Goal: Information Seeking & Learning: Find specific fact

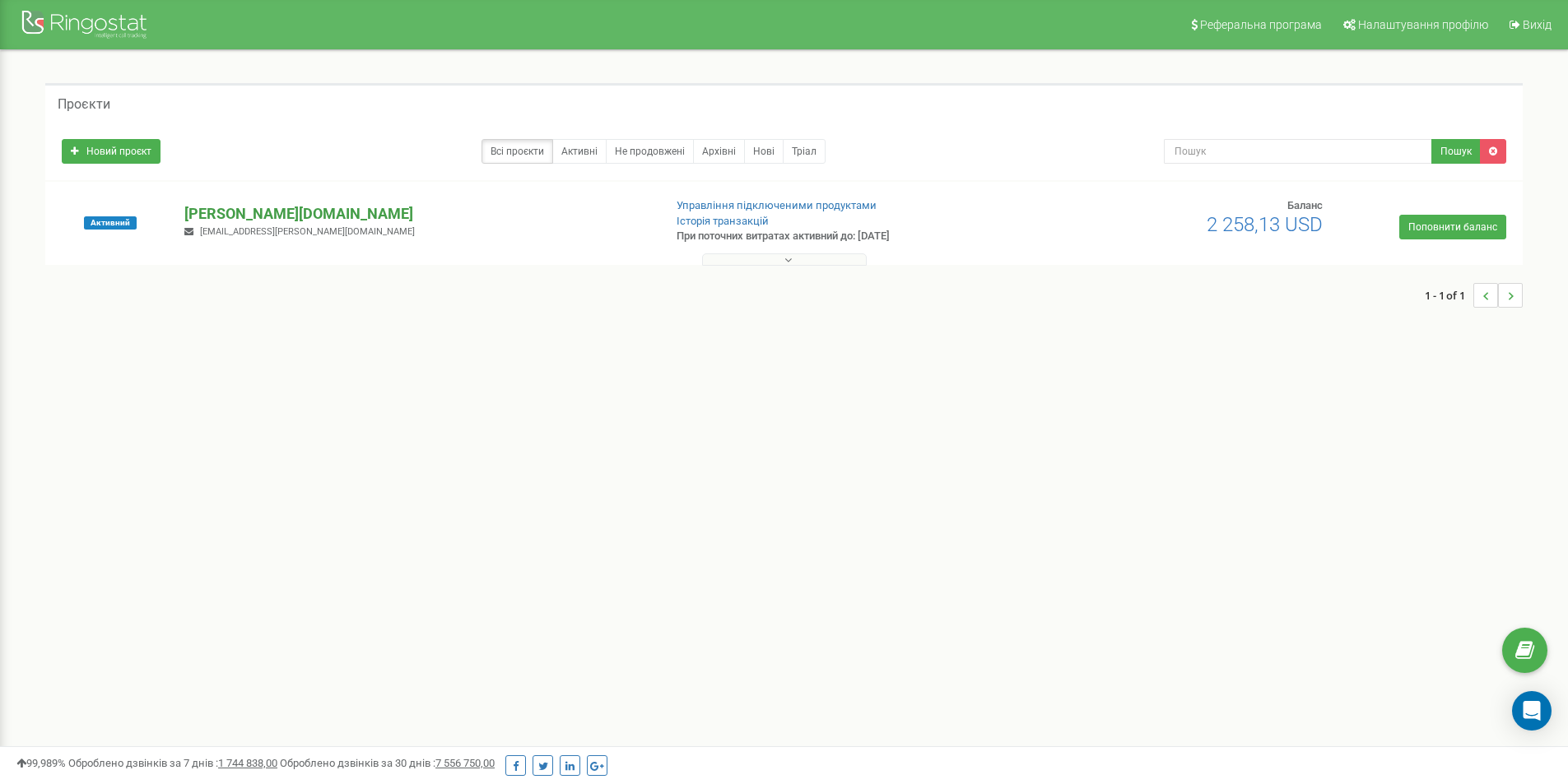
click at [200, 213] on p "[DOMAIN_NAME]" at bounding box center [418, 213] width 465 height 21
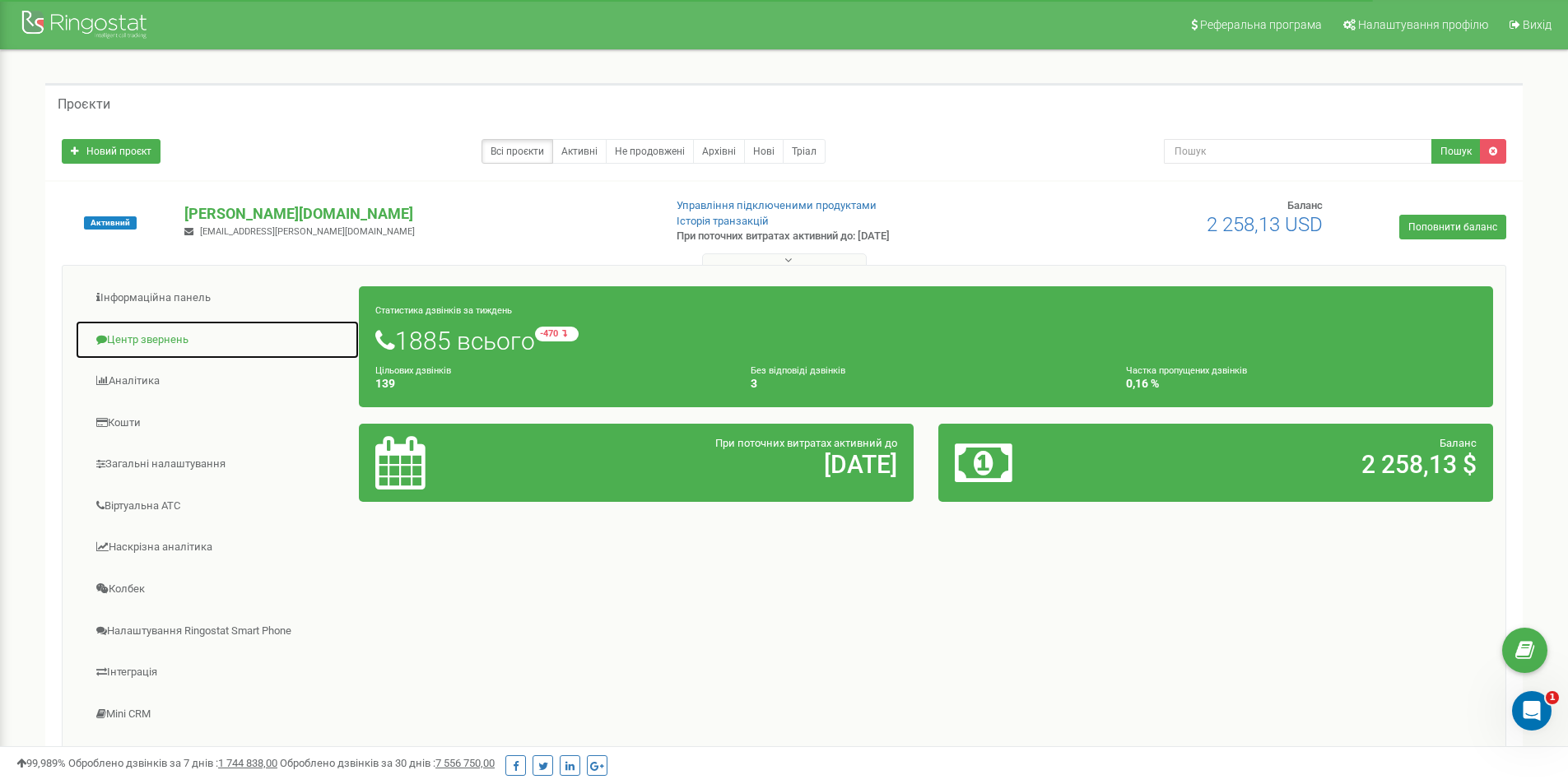
click at [177, 344] on link "Центр звернень" at bounding box center [217, 340] width 285 height 40
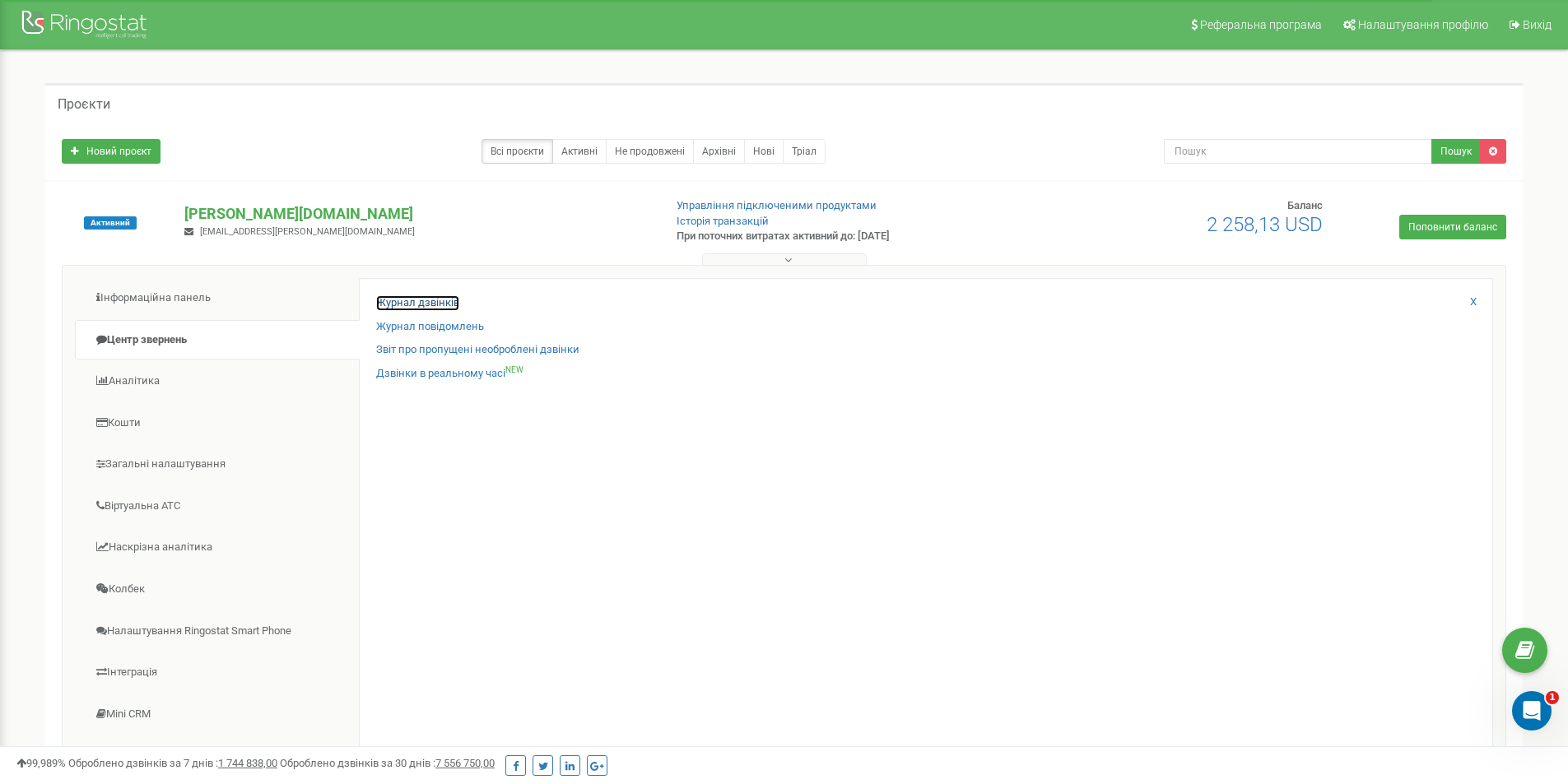
click at [398, 302] on link "Журнал дзвінків" at bounding box center [418, 302] width 83 height 16
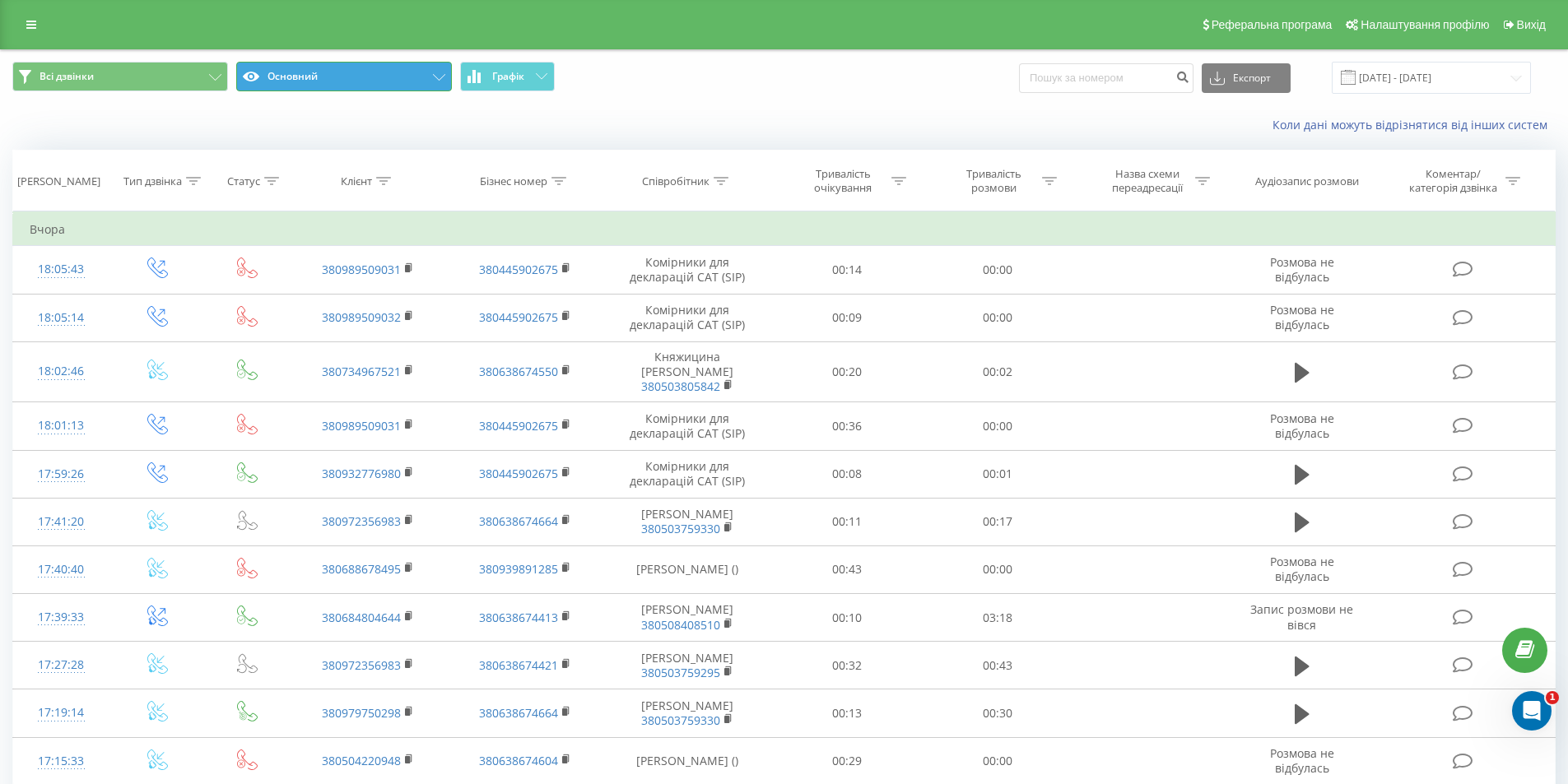
click at [411, 77] on button "Основний" at bounding box center [344, 76] width 216 height 29
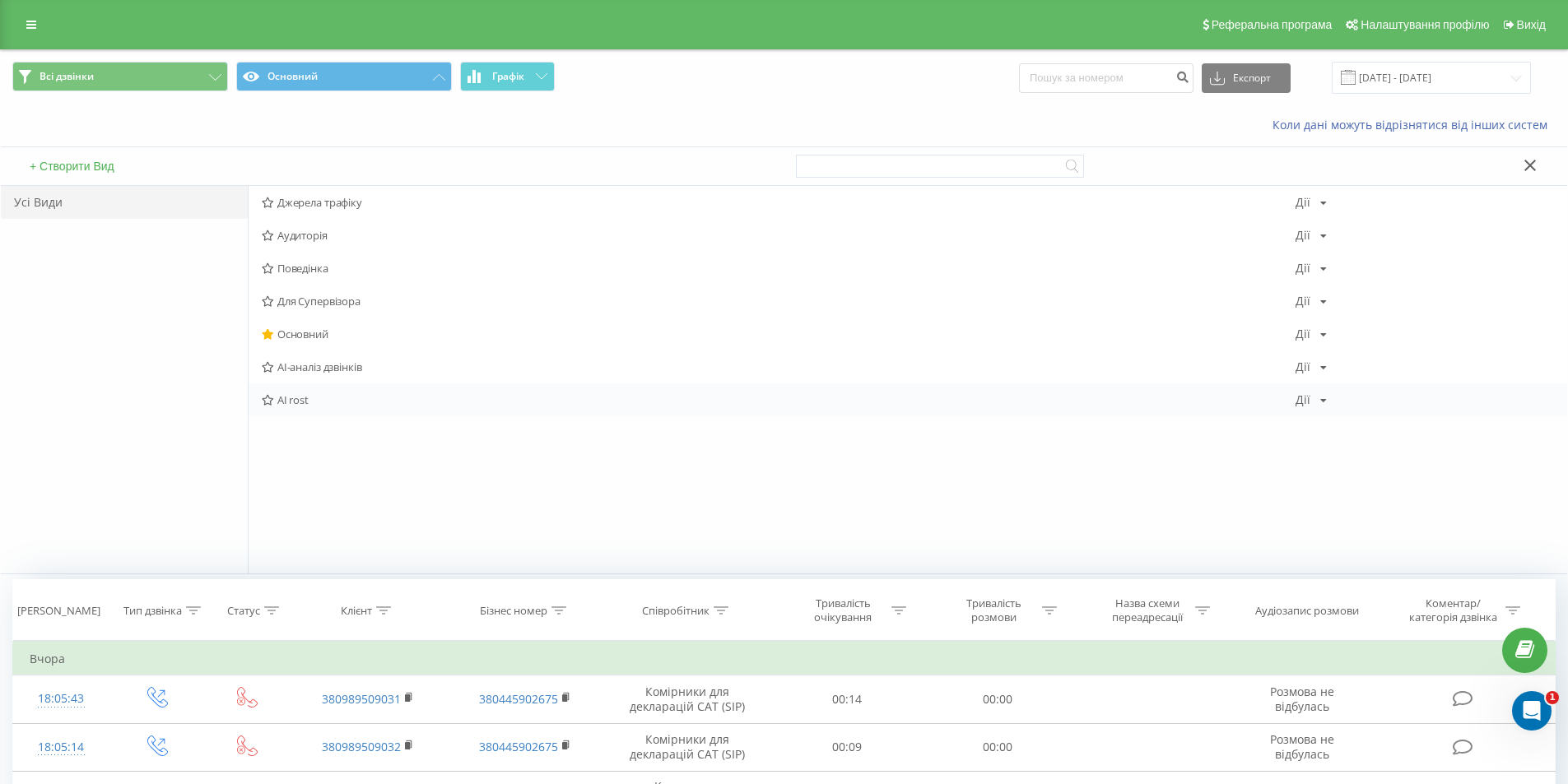
click at [302, 401] on span "AI rost" at bounding box center [779, 400] width 1034 height 12
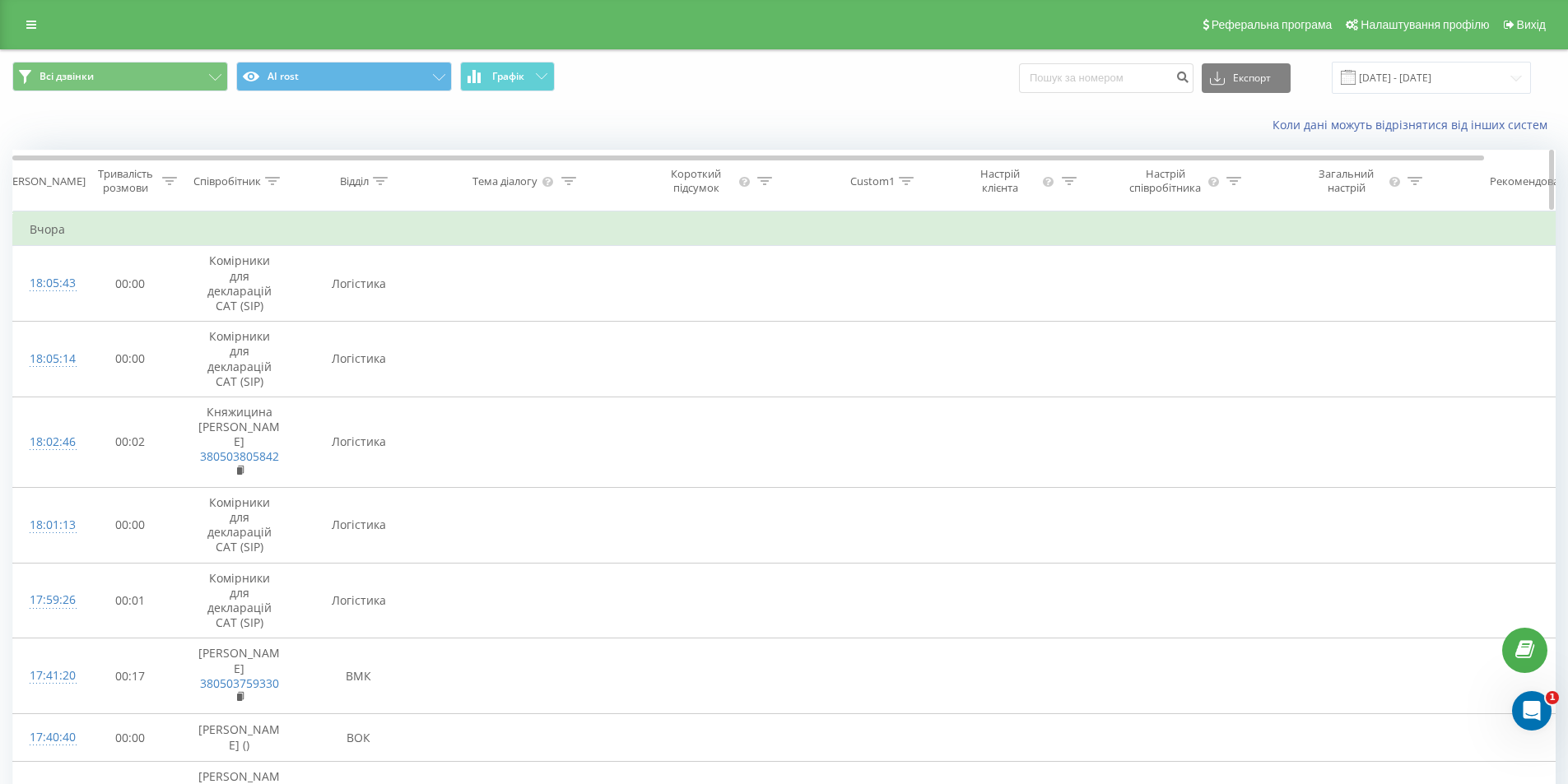
click at [384, 181] on icon at bounding box center [381, 180] width 15 height 8
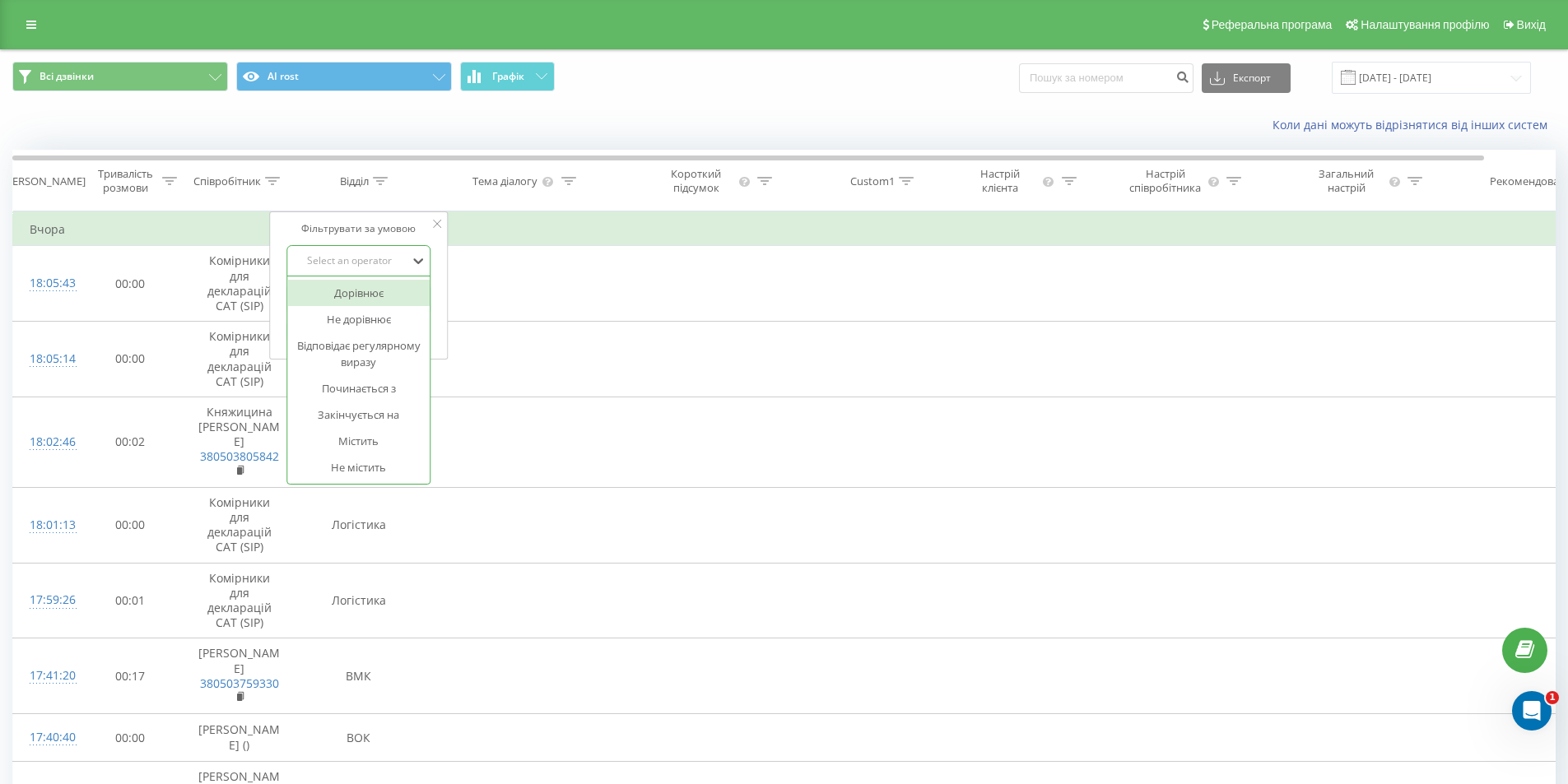
click at [404, 261] on div "Select an operator" at bounding box center [349, 261] width 117 height 13
click at [399, 412] on div "Закінчується на" at bounding box center [359, 415] width 143 height 27
click at [370, 302] on input "text" at bounding box center [360, 299] width 145 height 28
type input "к"
click at [395, 296] on input "к" at bounding box center [360, 299] width 145 height 28
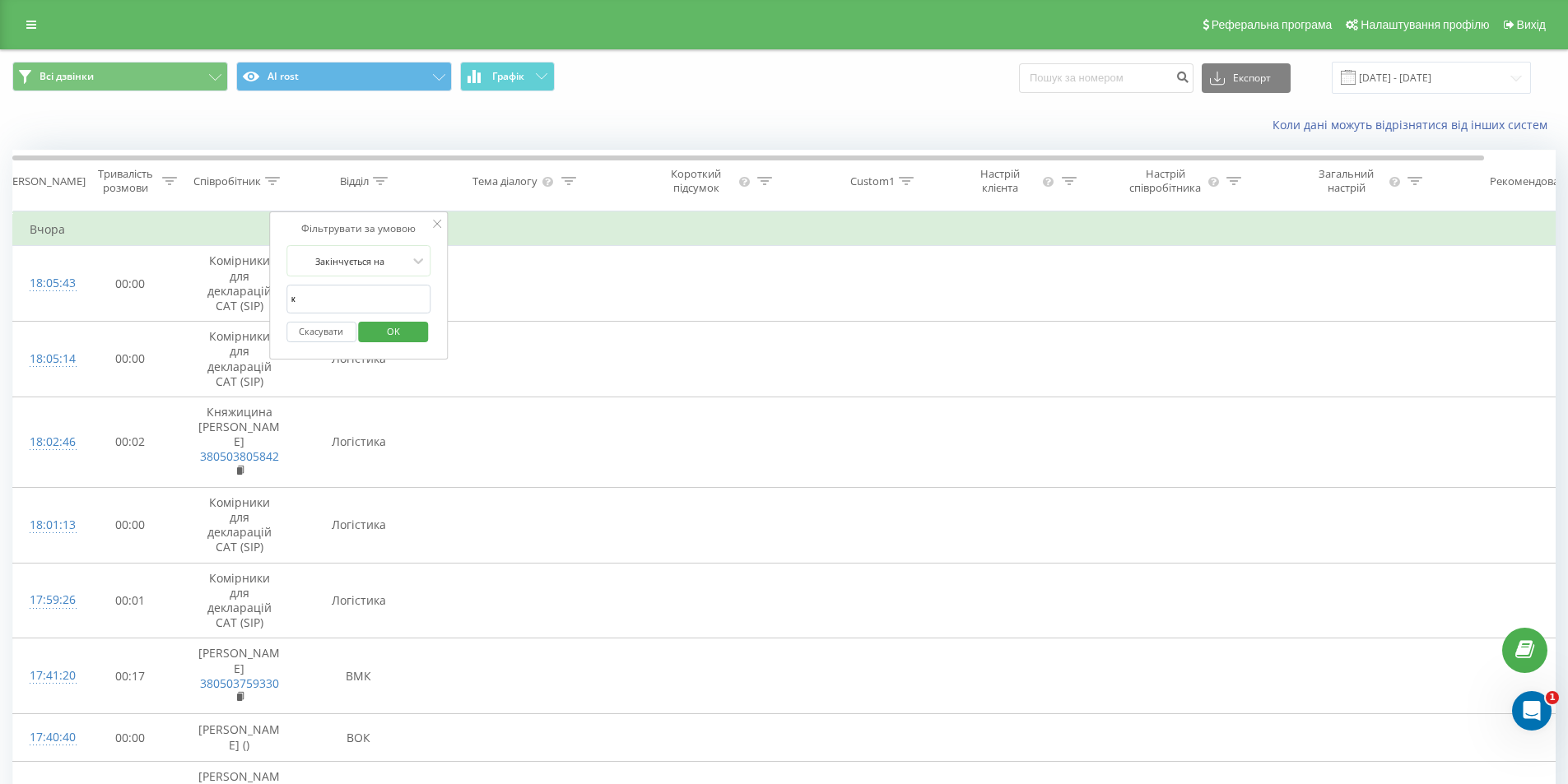
click at [397, 332] on span "OK" at bounding box center [394, 331] width 46 height 26
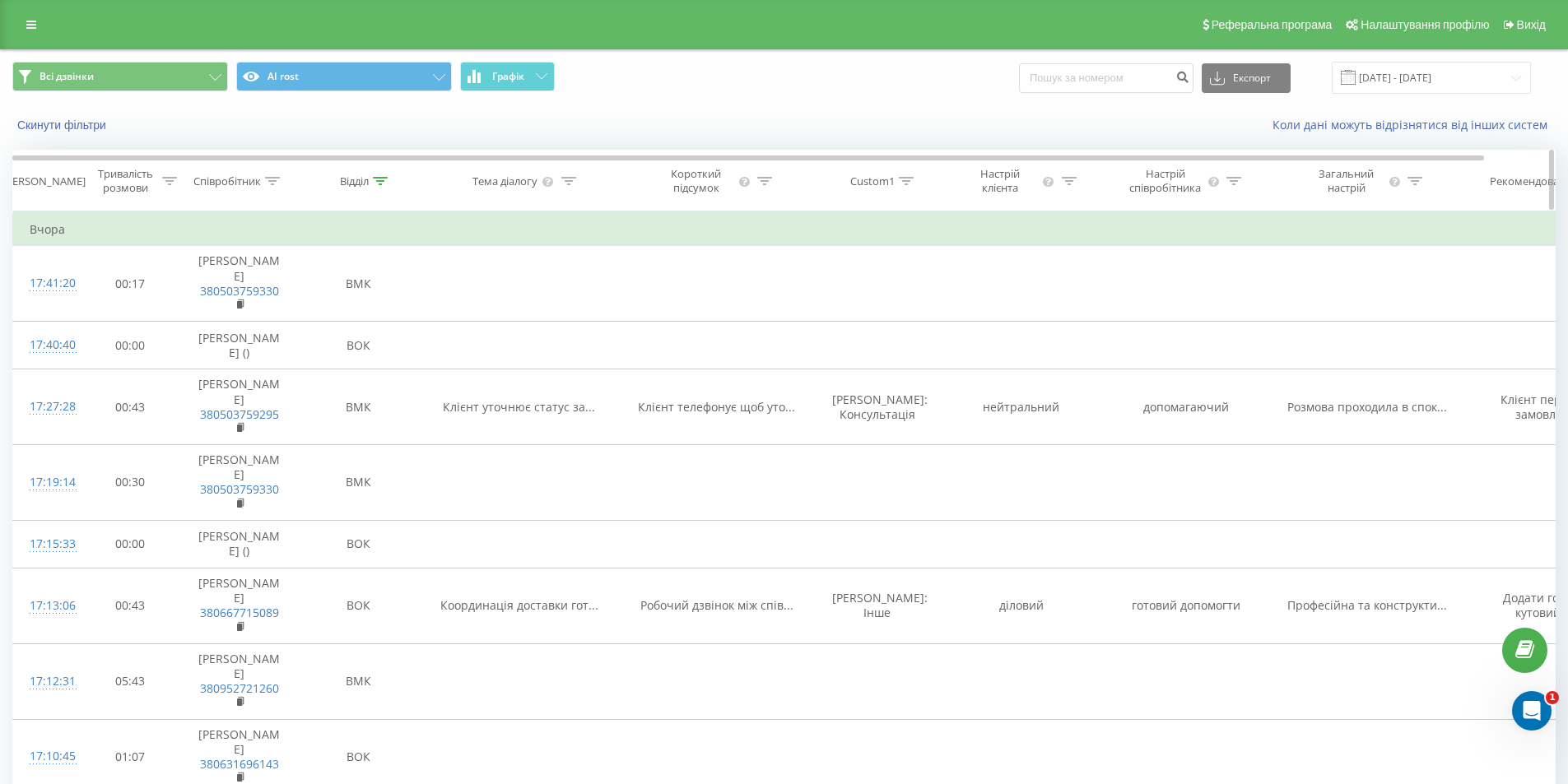
click at [174, 180] on icon at bounding box center [169, 180] width 15 height 8
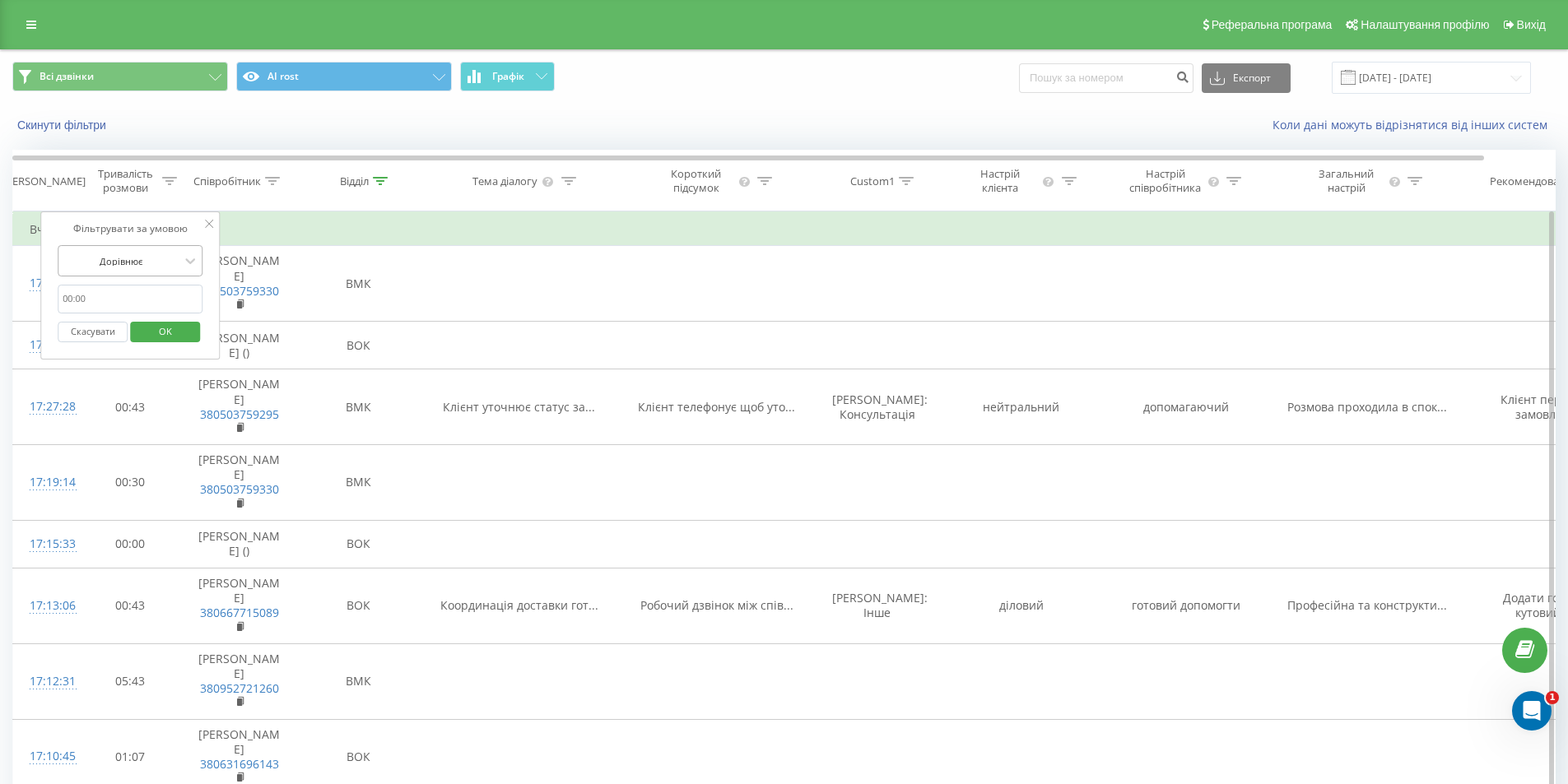
click at [142, 256] on div at bounding box center [120, 261] width 117 height 16
click at [150, 420] on div "Більше або дорівнює" at bounding box center [131, 425] width 143 height 27
click at [90, 295] on input "text" at bounding box center [131, 299] width 145 height 28
click at [111, 301] on input "10" at bounding box center [131, 299] width 145 height 28
click at [48, 251] on div "Фільтрувати за умовою Більше або дорівнює 10 Скасувати OK" at bounding box center [130, 285] width 179 height 148
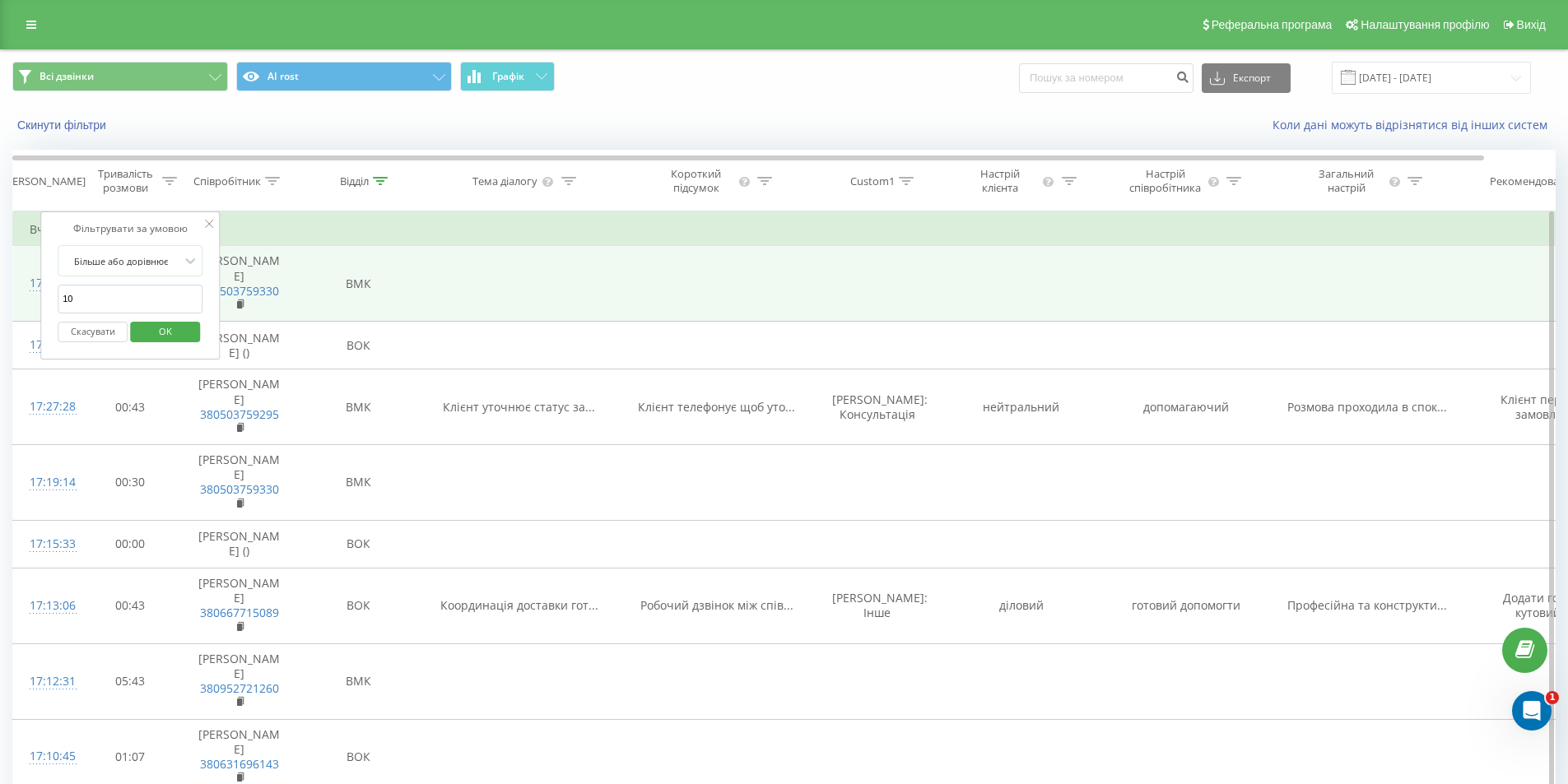
drag, startPoint x: 79, startPoint y: 294, endPoint x: 20, endPoint y: 289, distance: 59.2
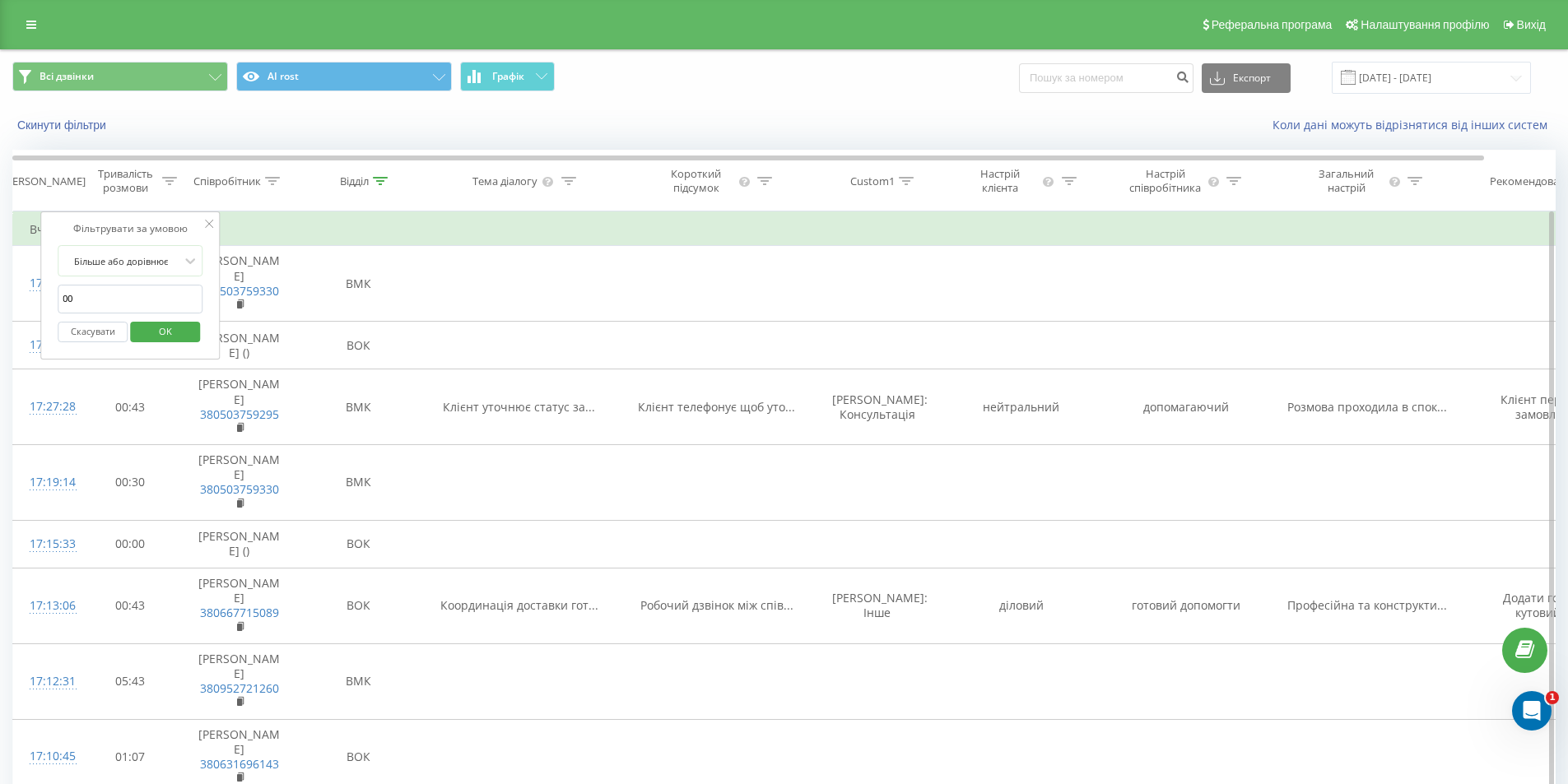
type input "00:10"
click at [180, 332] on span "OK" at bounding box center [166, 331] width 46 height 26
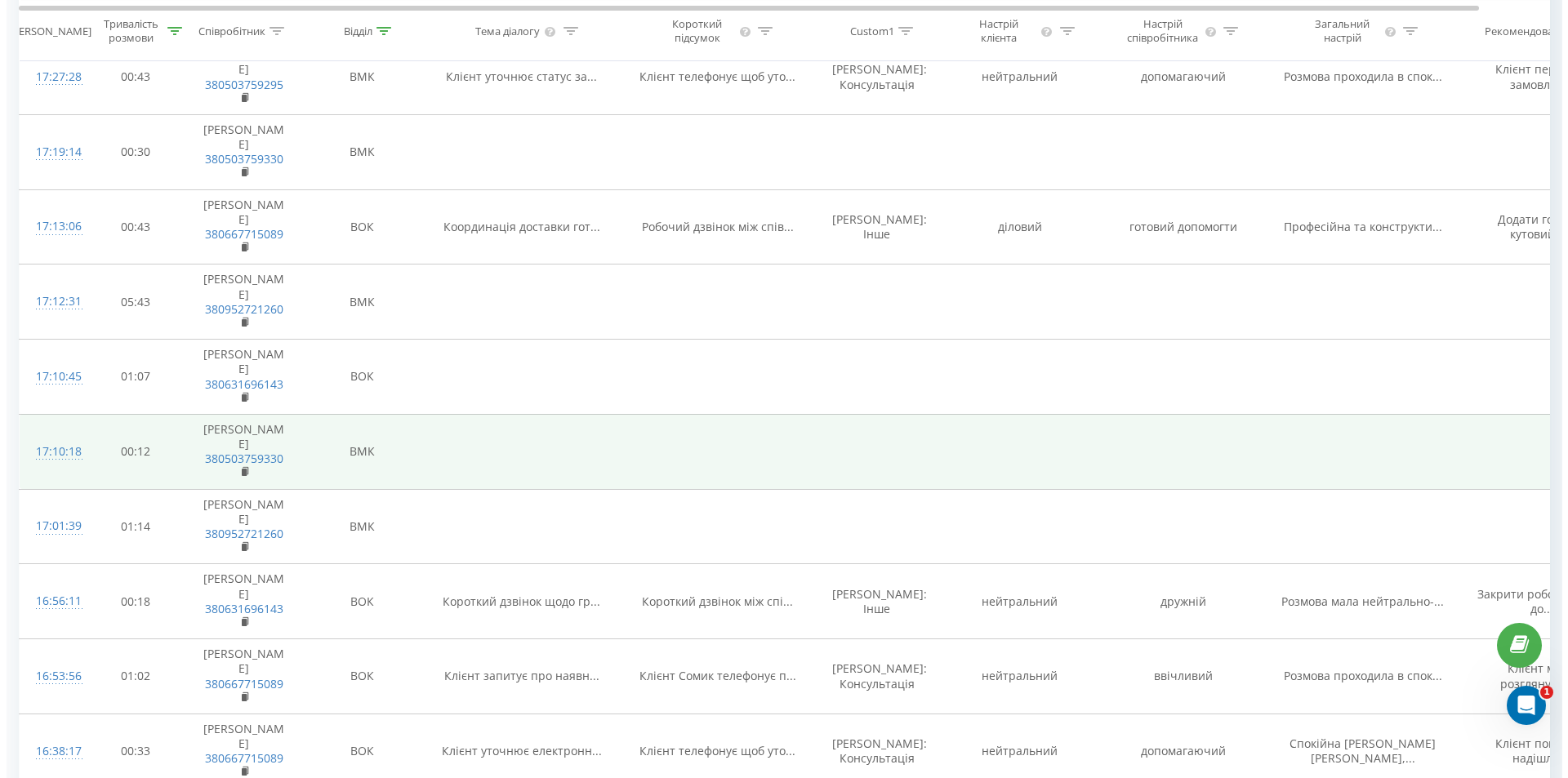
scroll to position [409, 0]
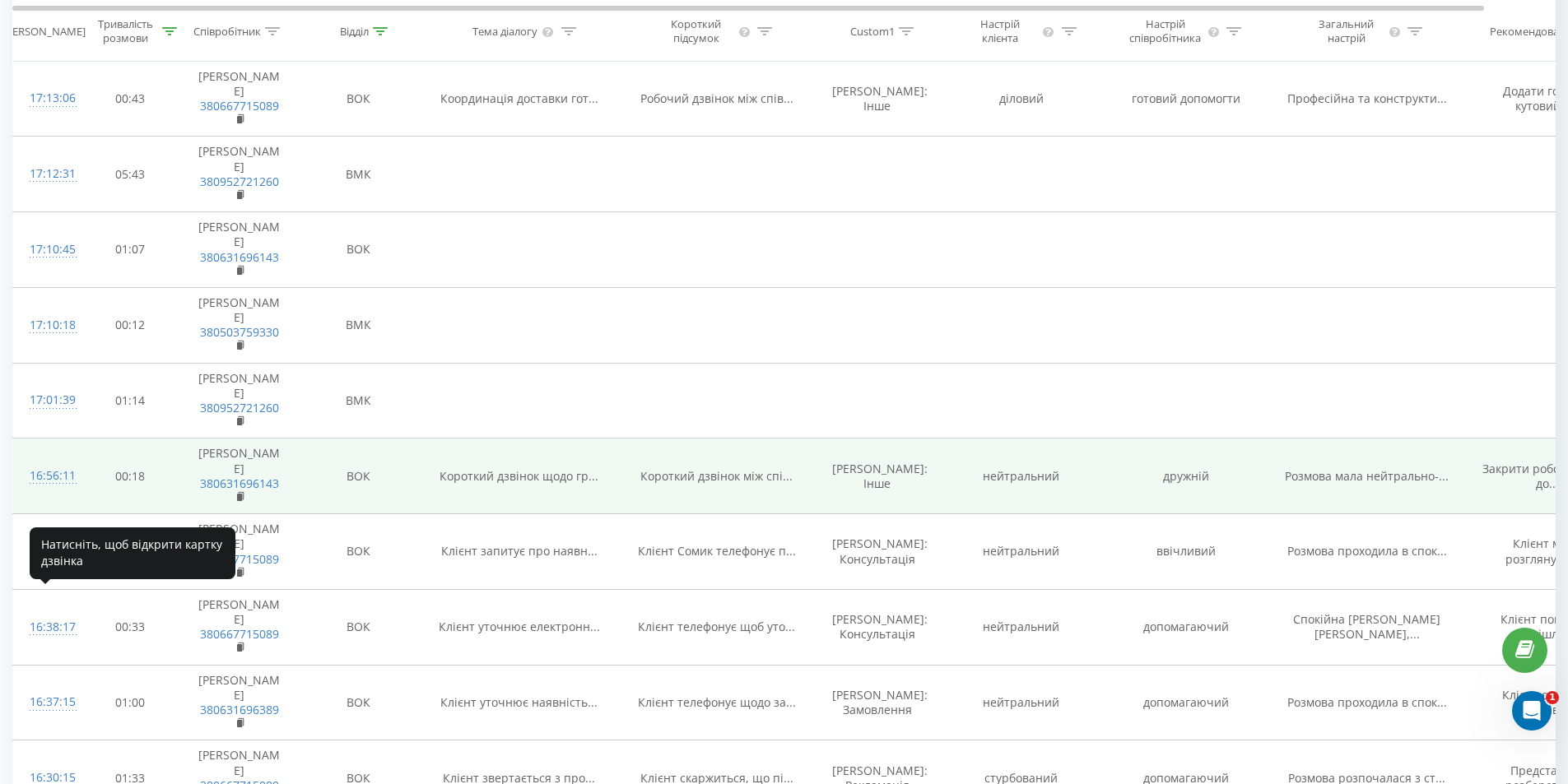
click at [48, 492] on div "16:56:11" at bounding box center [46, 475] width 33 height 32
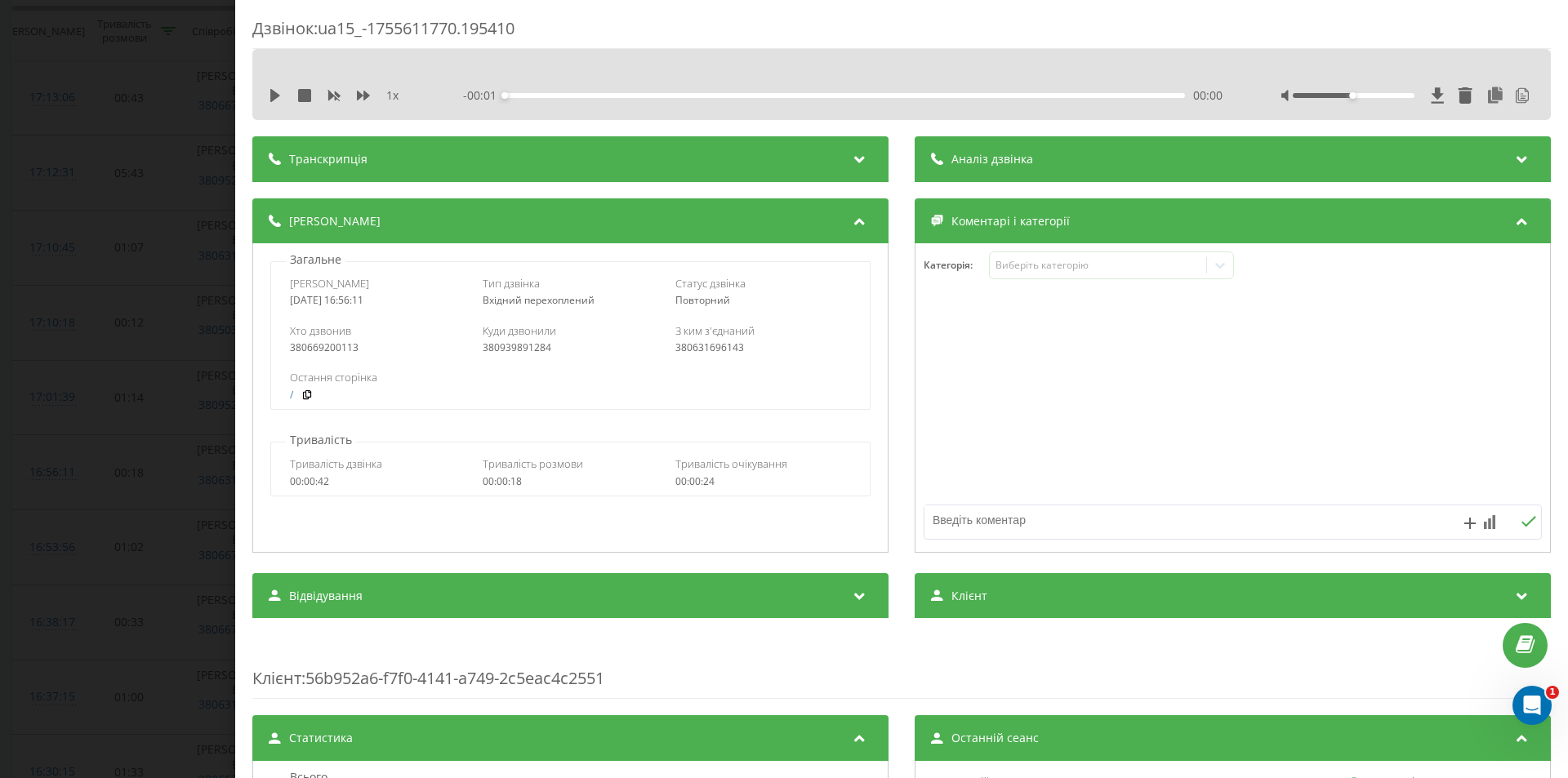
click at [345, 88] on div "1 x" at bounding box center [345, 96] width 152 height 16
click at [400, 158] on div "Транскрипція" at bounding box center [570, 159] width 636 height 46
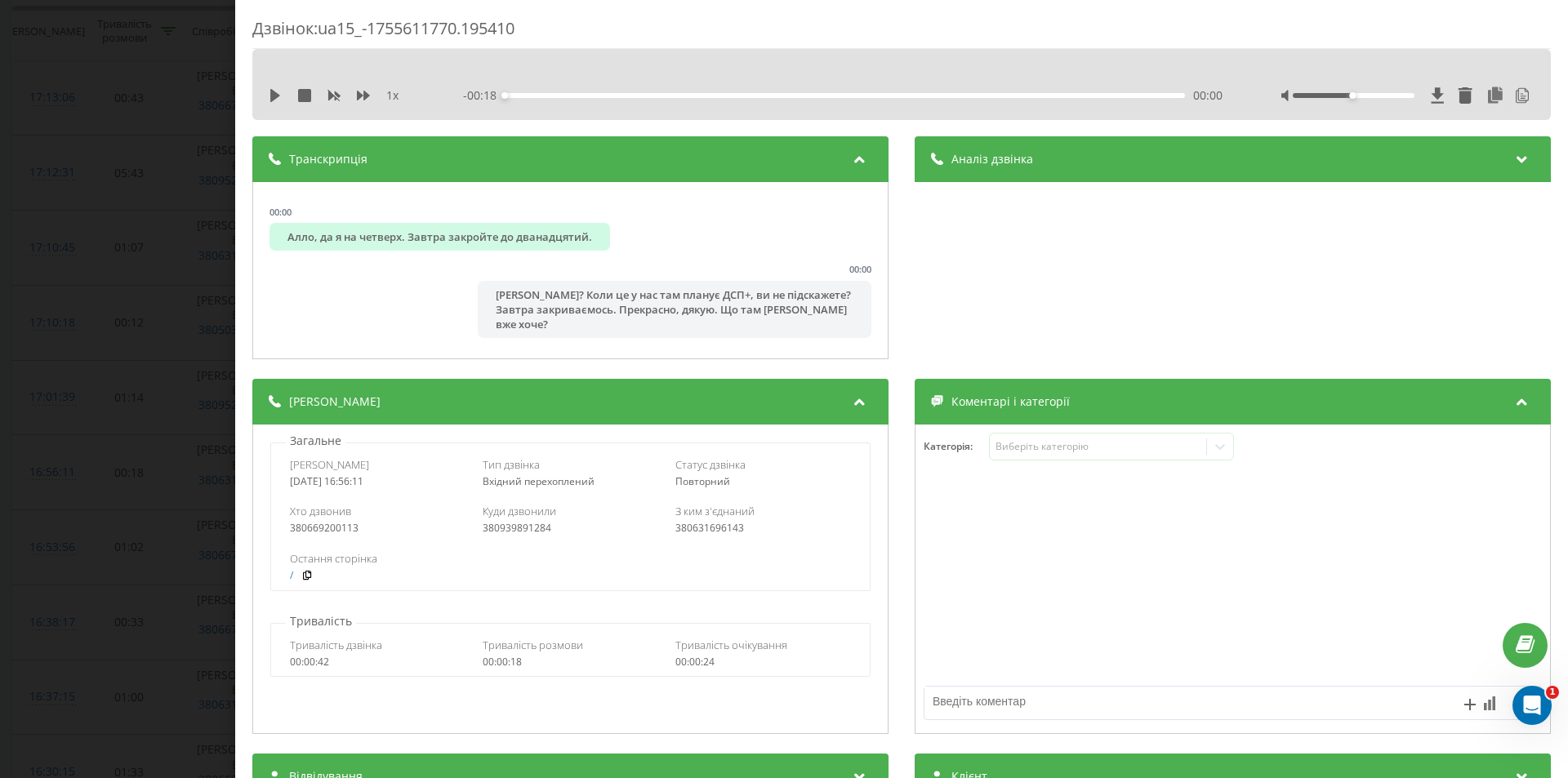
click at [1011, 162] on span "Аналіз дзвінка" at bounding box center [992, 160] width 82 height 16
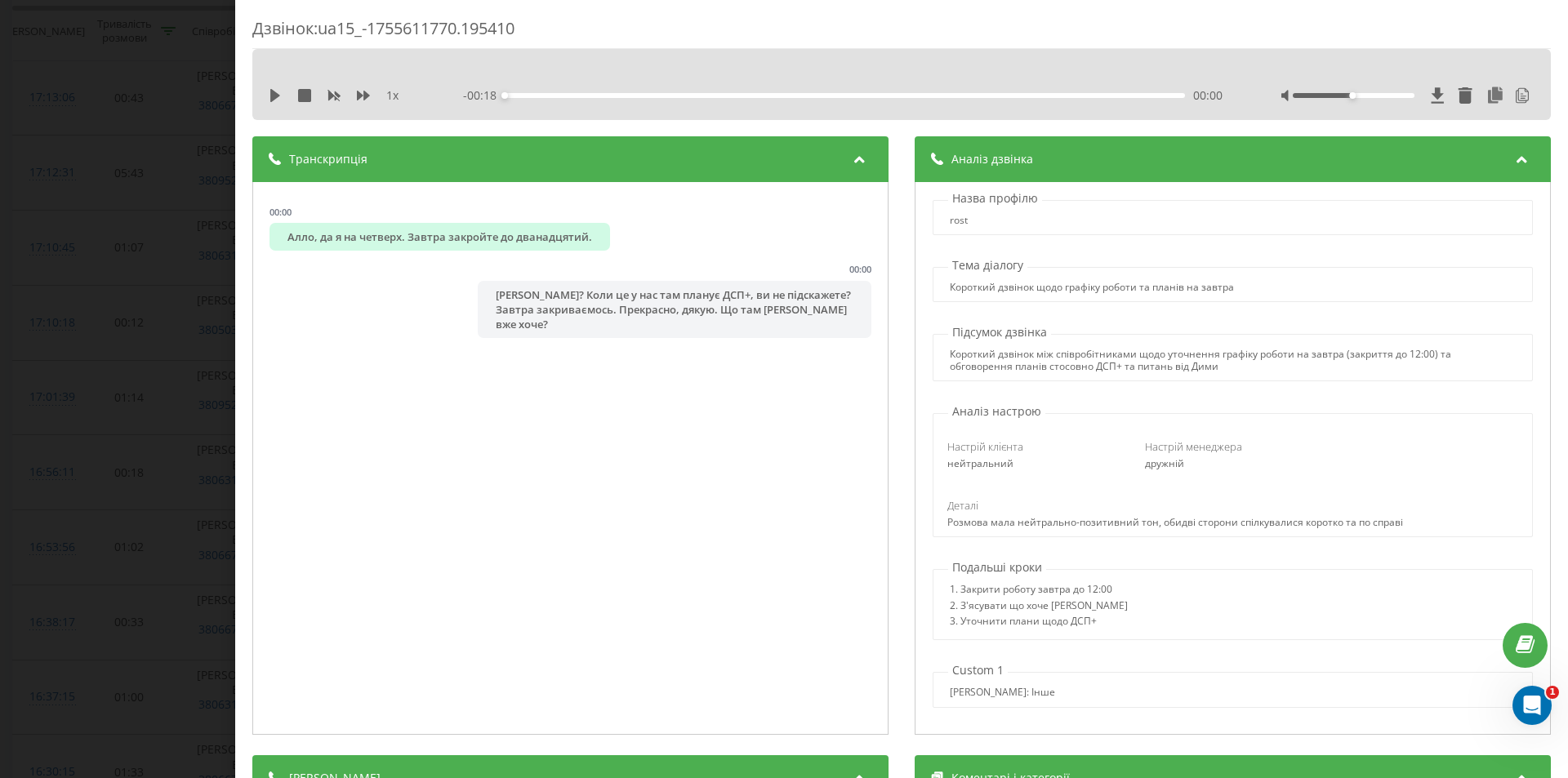
click at [264, 98] on div "1 x - 00:18 00:00 00:00" at bounding box center [901, 85] width 1298 height 71
click at [273, 99] on icon at bounding box center [275, 96] width 10 height 13
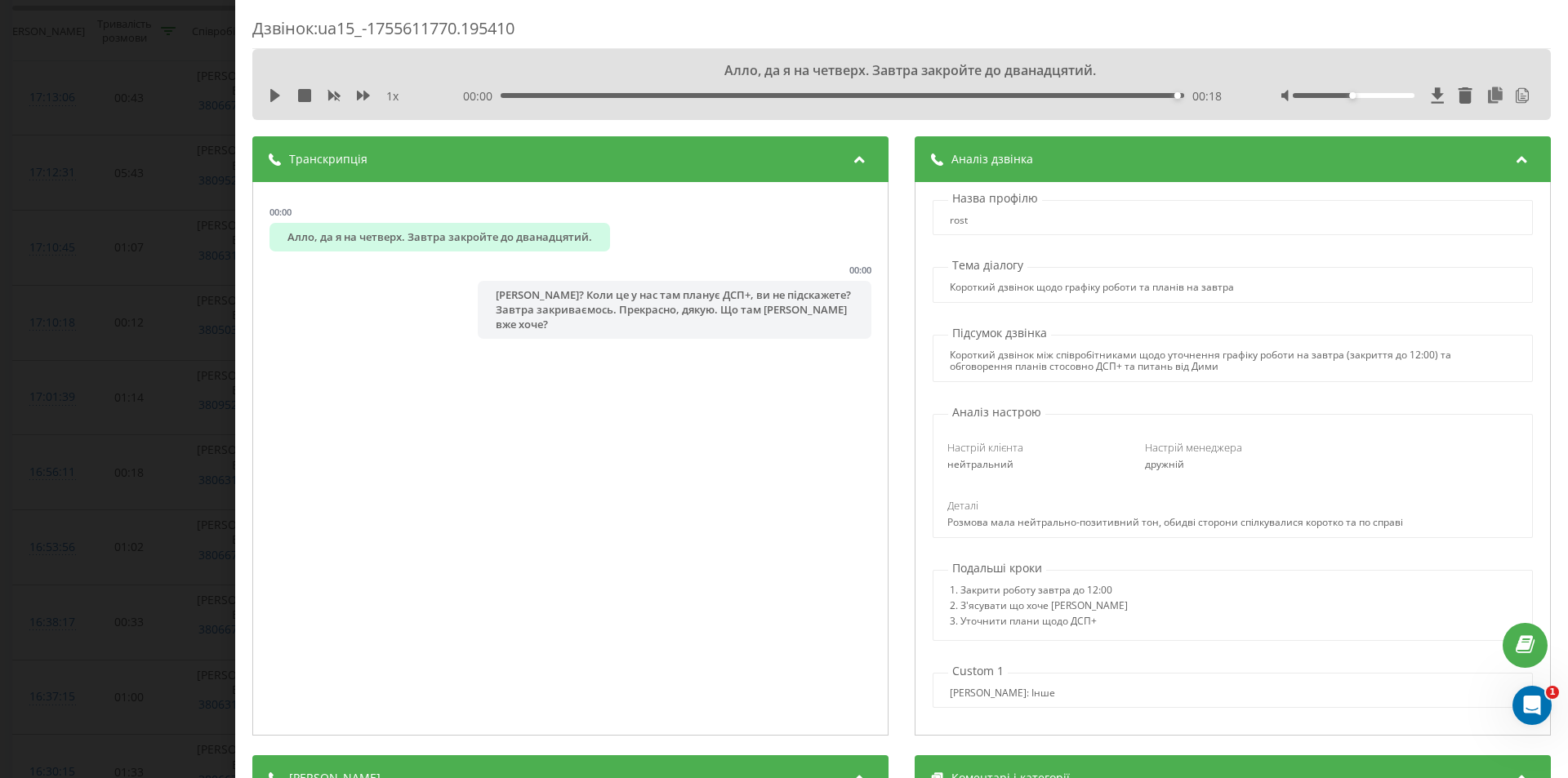
click at [182, 228] on div "Дзвінок : ua15_-1755611770.195410 Алло, да я на четверх. Завтра закройте до два…" at bounding box center [784, 389] width 1568 height 778
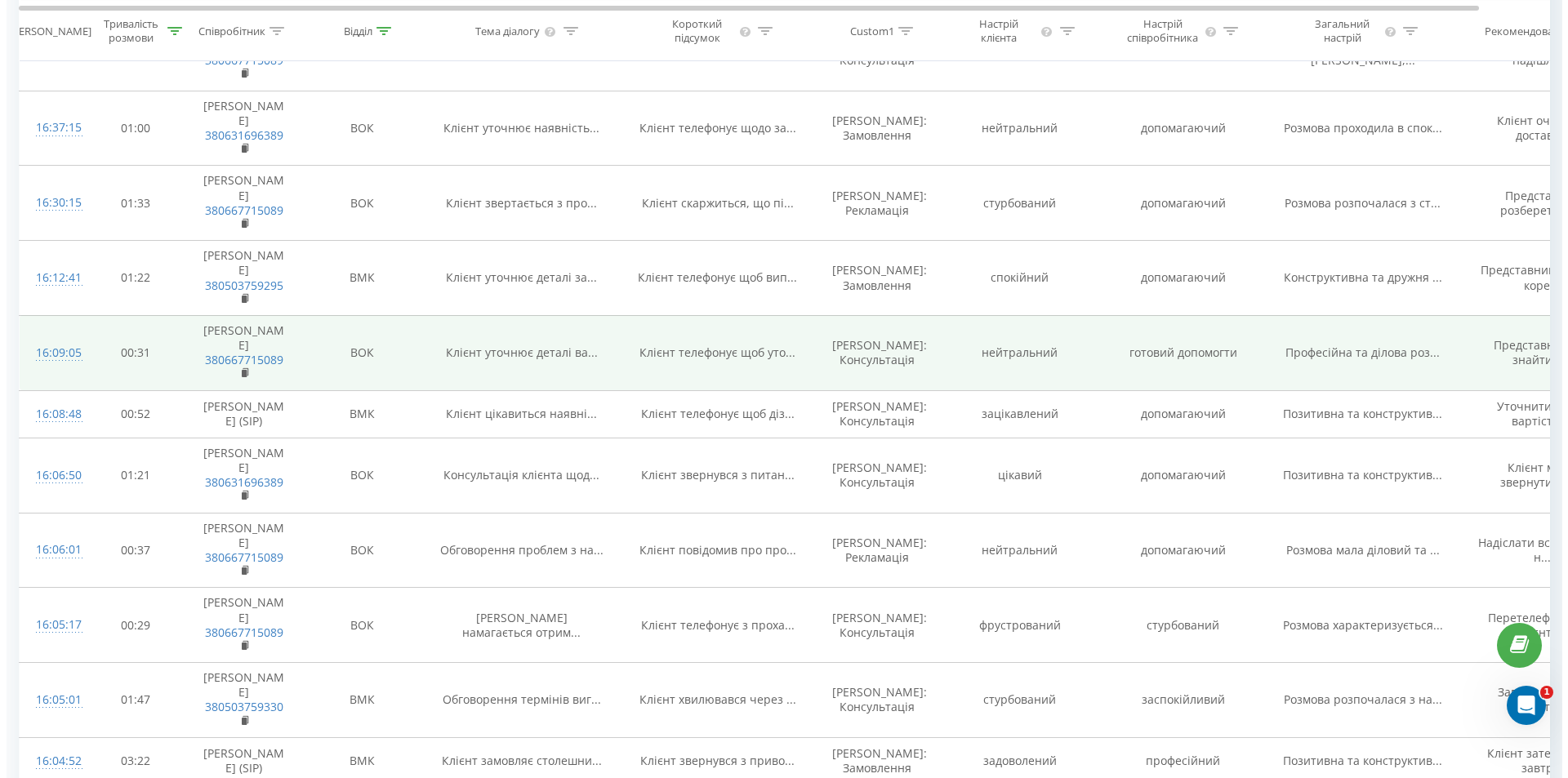
scroll to position [1062, 0]
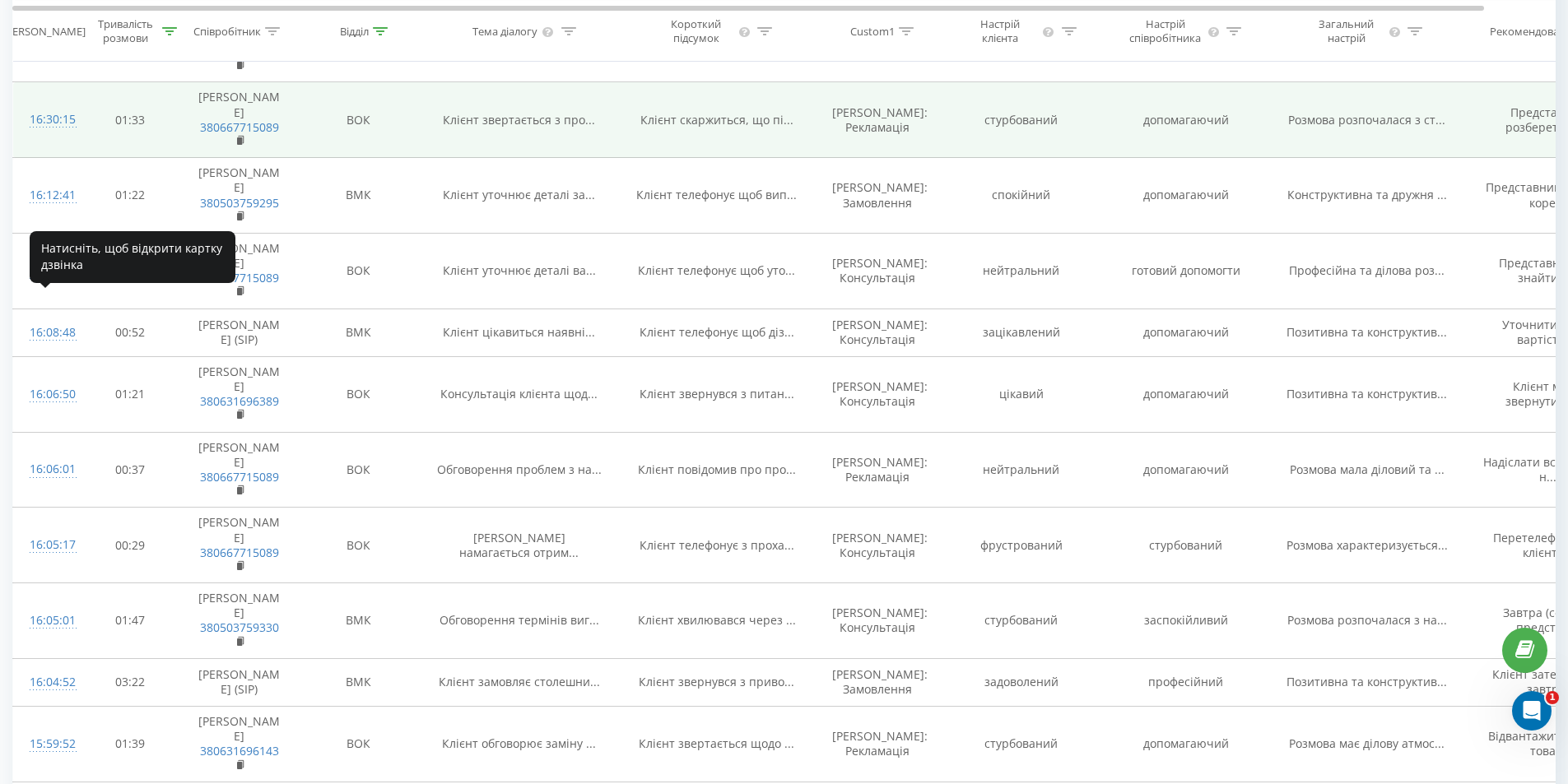
click at [50, 136] on div "16:30:15" at bounding box center [46, 119] width 33 height 32
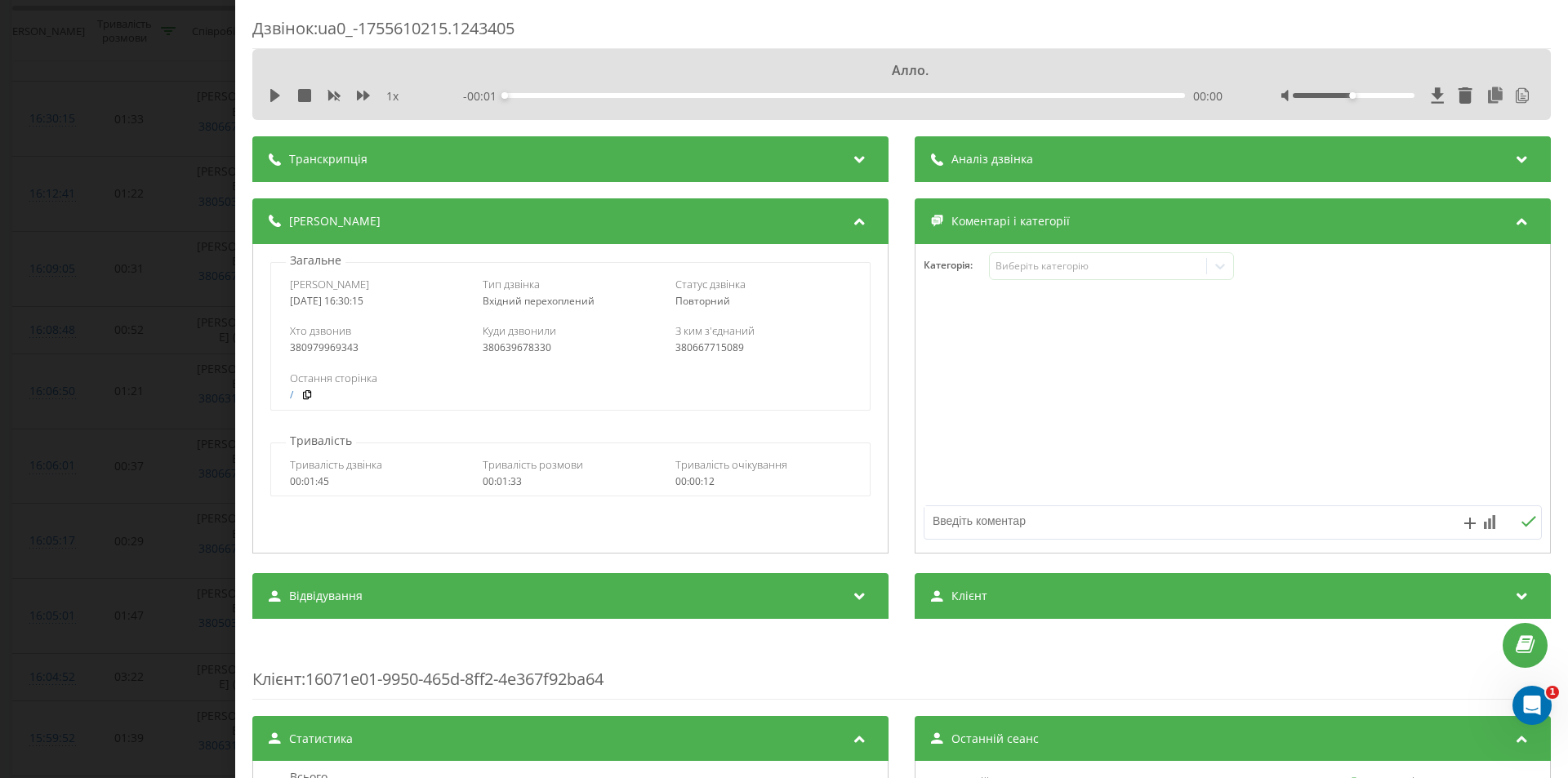
click at [981, 175] on div "Аналіз дзвінка" at bounding box center [1232, 159] width 636 height 46
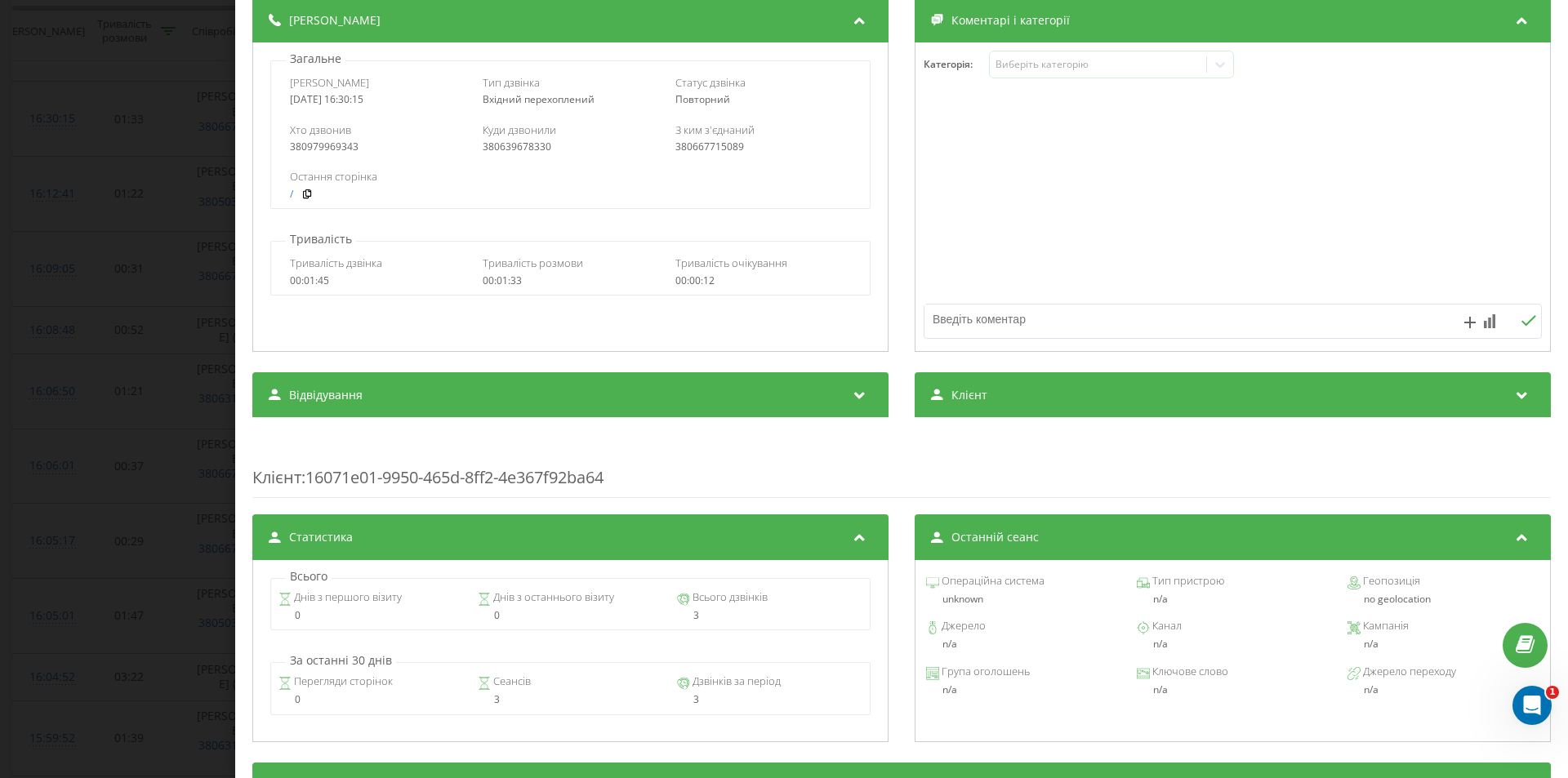
scroll to position [816, 0]
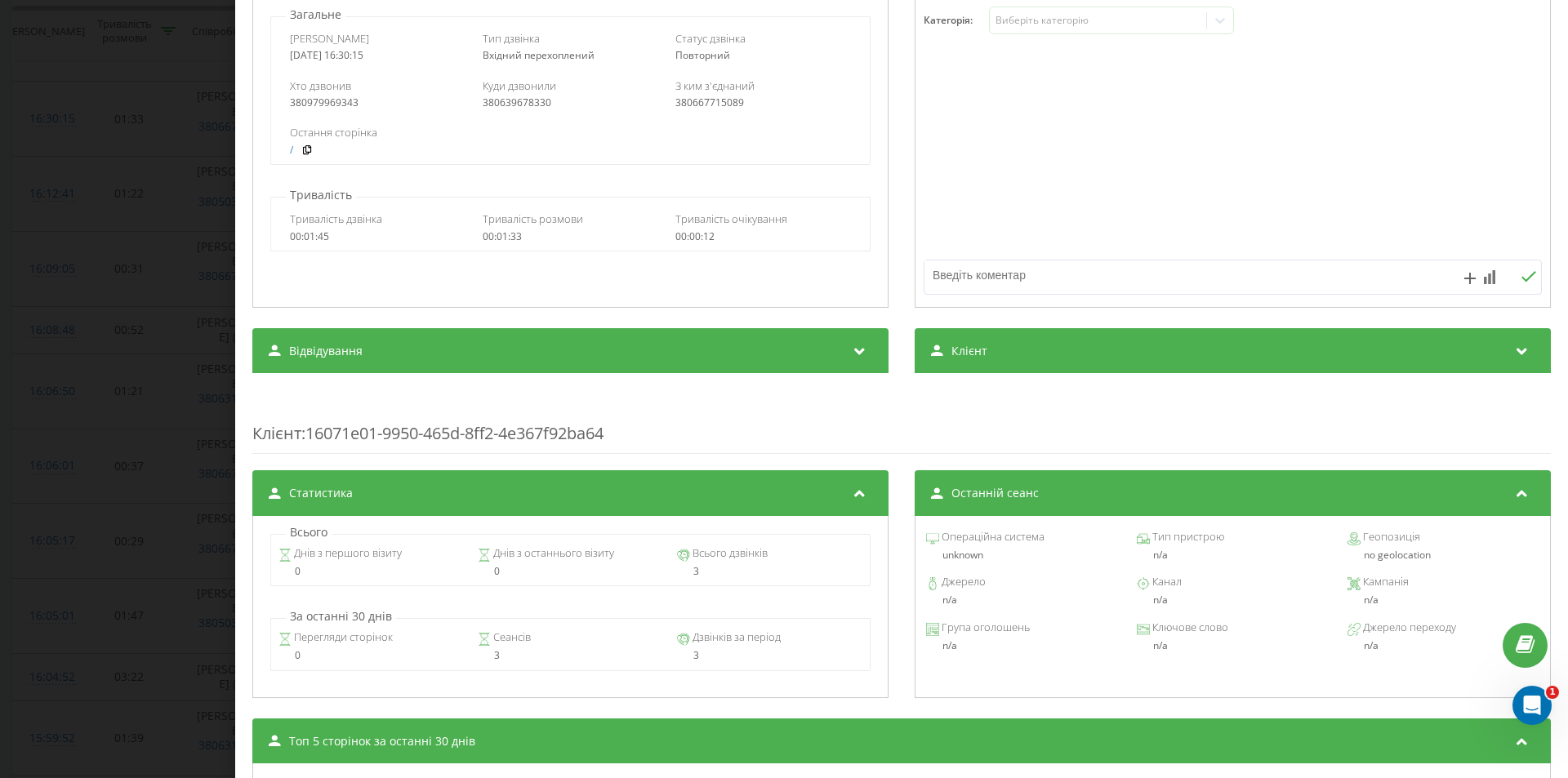
click at [997, 351] on div "Клієнт" at bounding box center [1232, 351] width 636 height 46
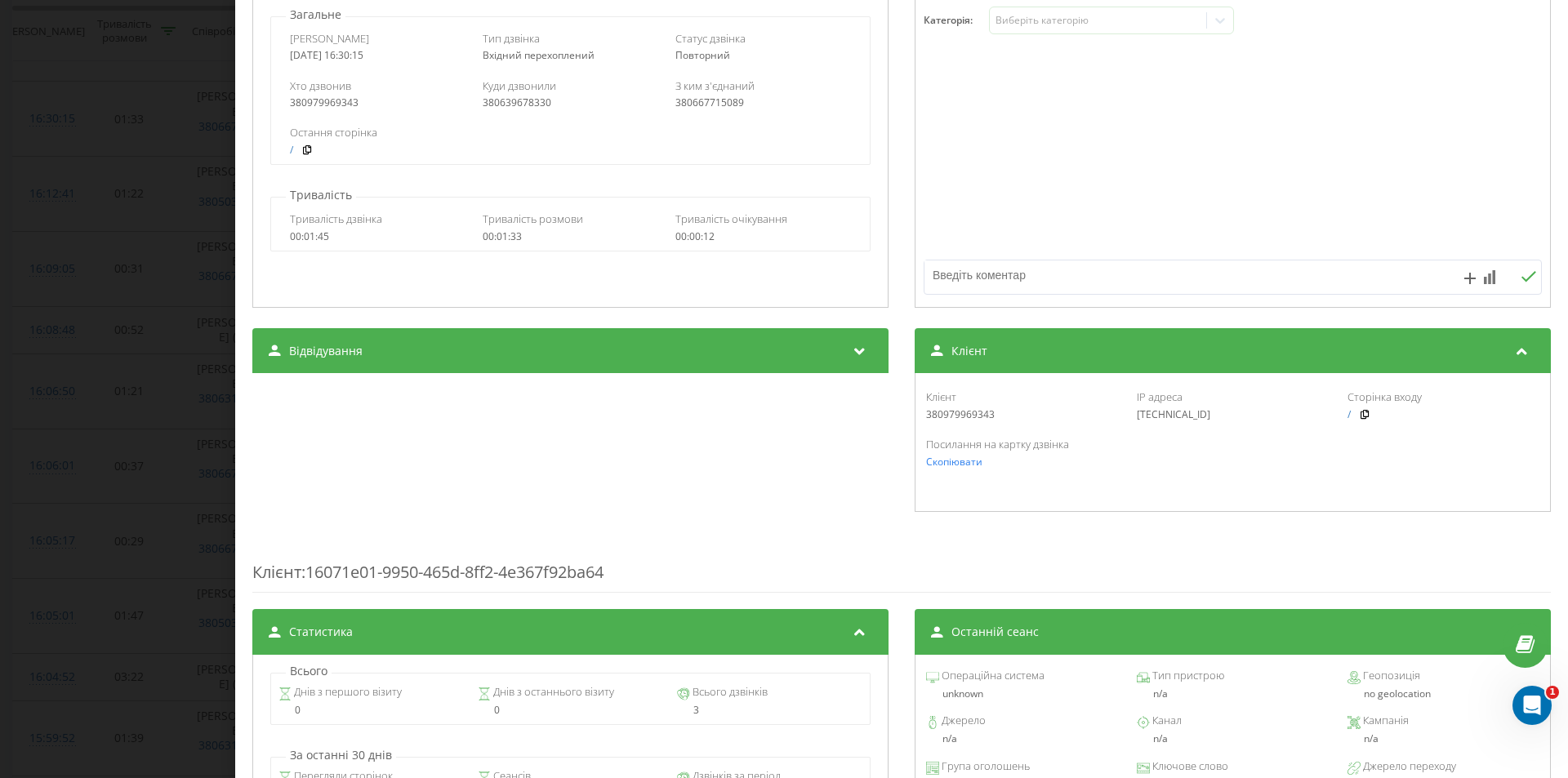
click at [997, 351] on div "Клієнт" at bounding box center [1232, 351] width 636 height 46
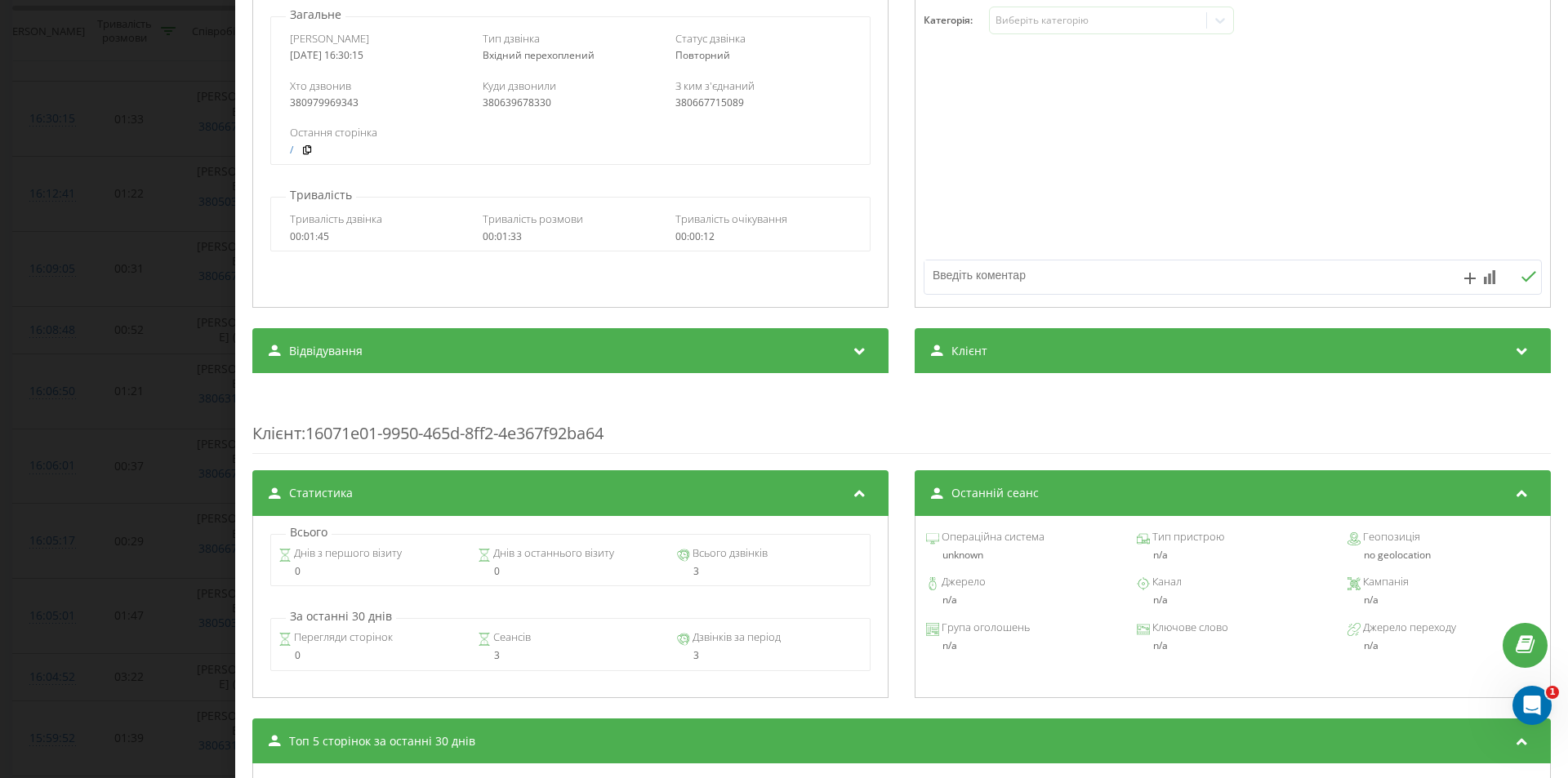
click at [770, 358] on div "Відвідування" at bounding box center [570, 351] width 636 height 46
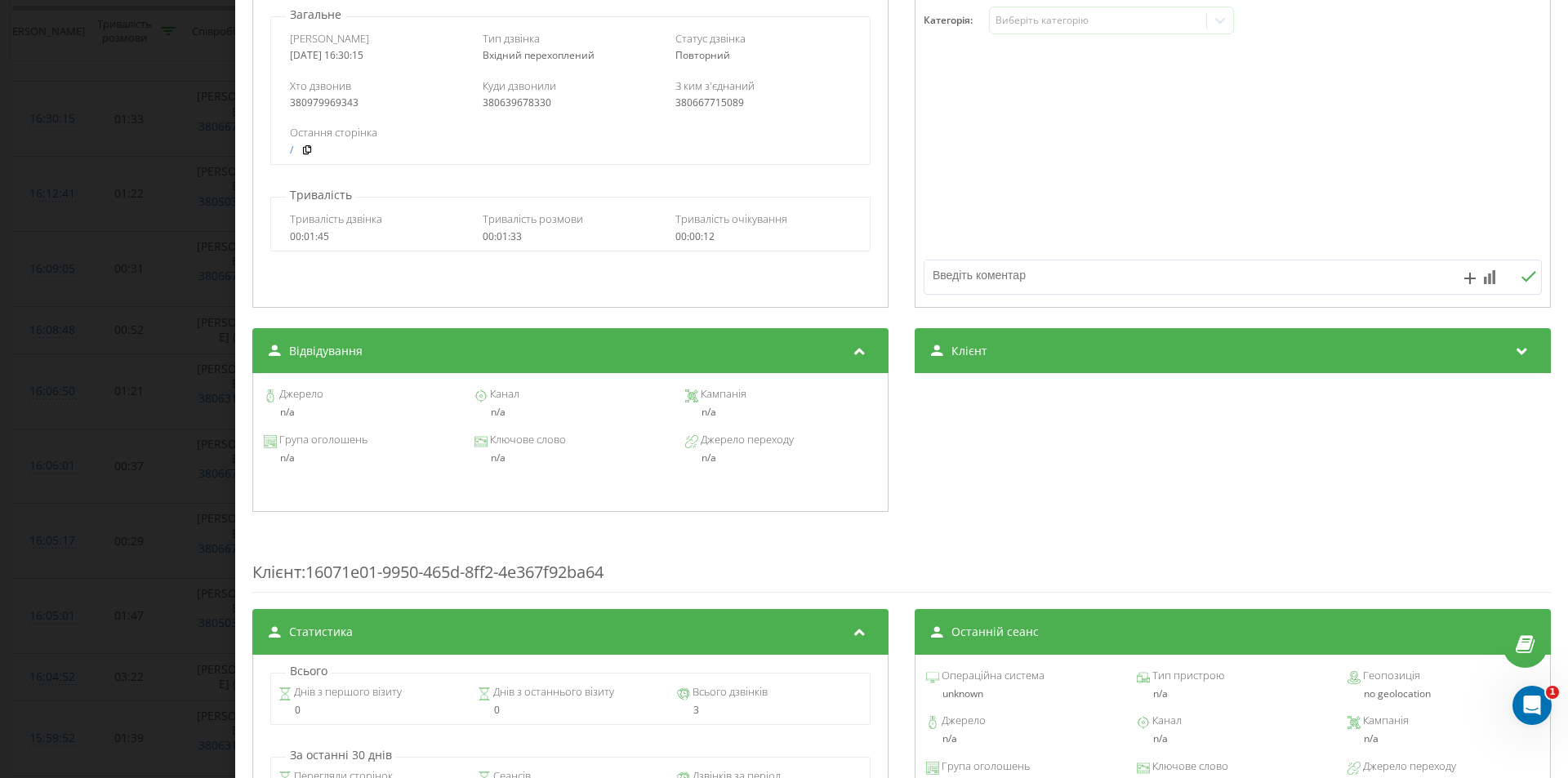
click at [769, 358] on div "Відвідування" at bounding box center [570, 351] width 636 height 46
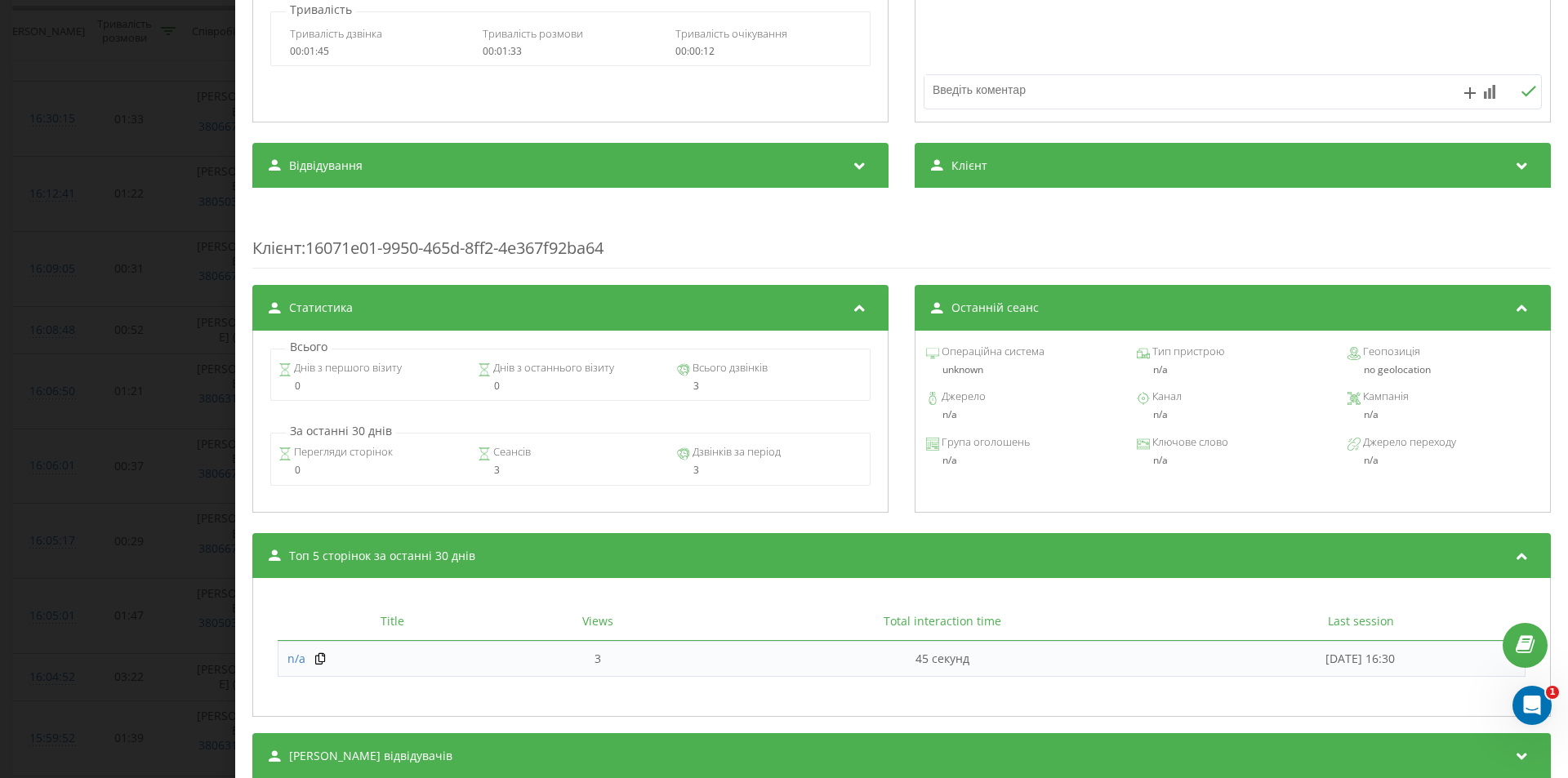
scroll to position [1053, 0]
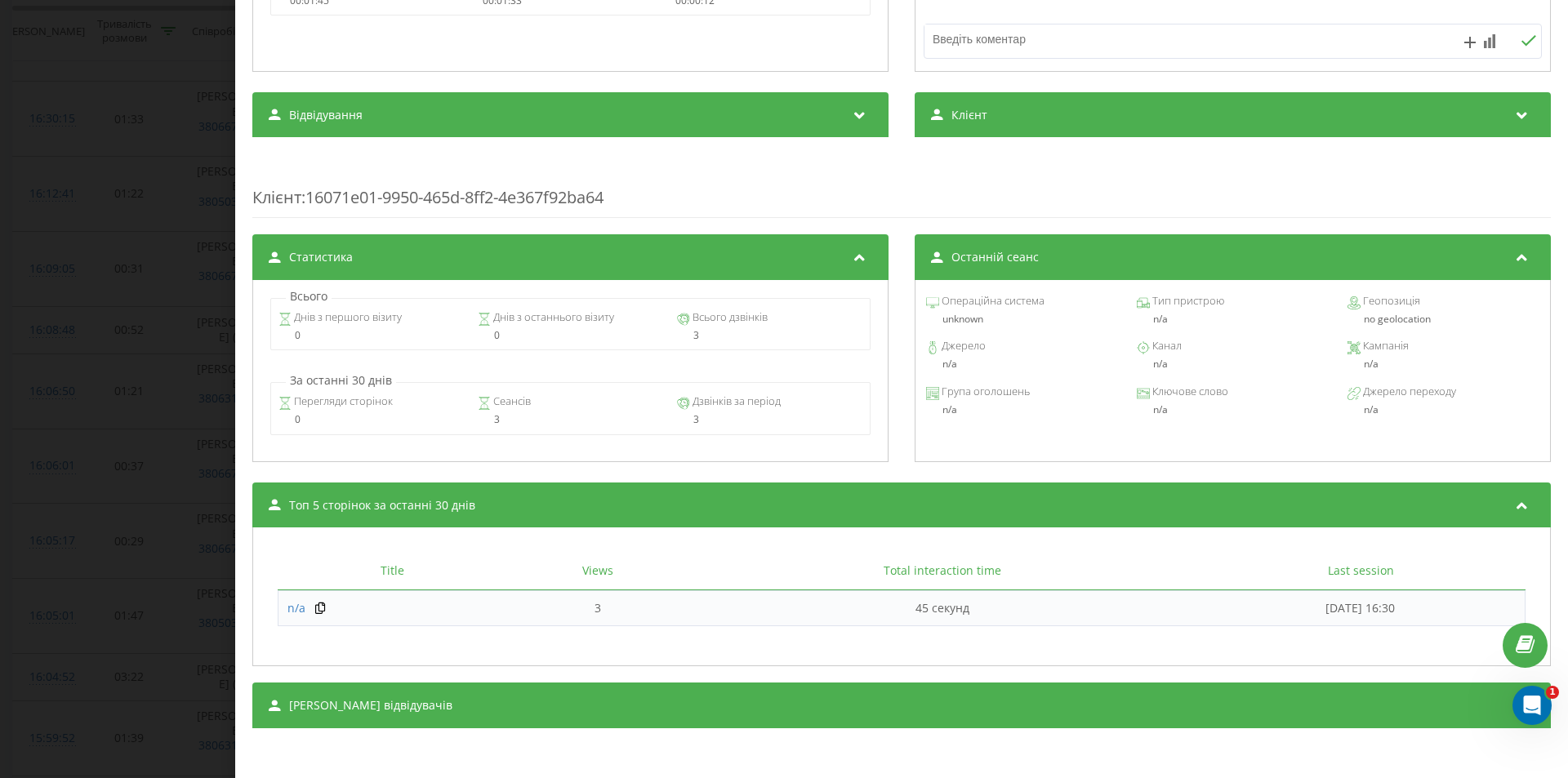
click at [803, 700] on div "[PERSON_NAME] відвідувачів" at bounding box center [901, 705] width 1298 height 46
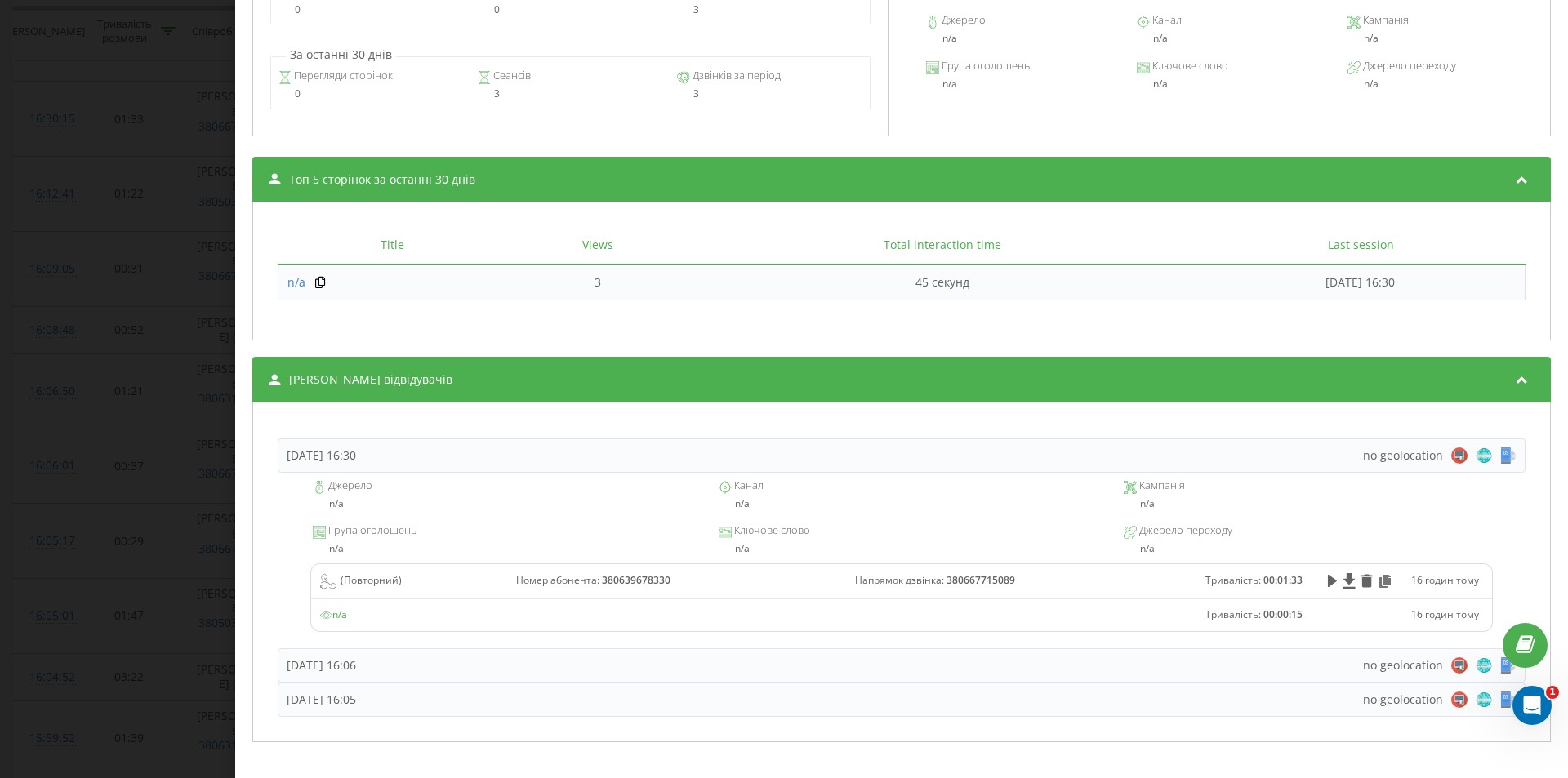
scroll to position [1379, 0]
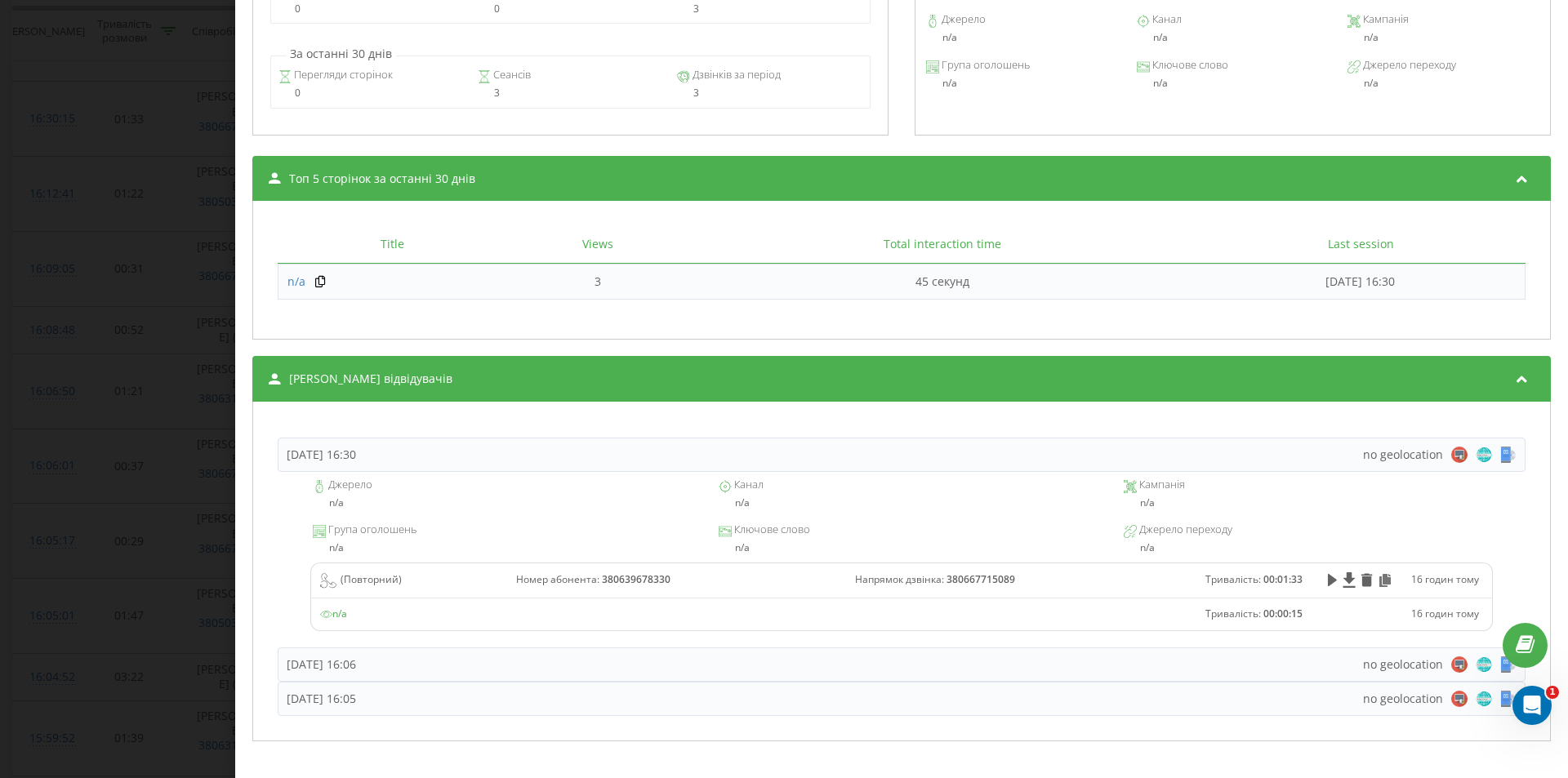
click at [774, 389] on div "[PERSON_NAME] відвідувачів" at bounding box center [901, 379] width 1298 height 46
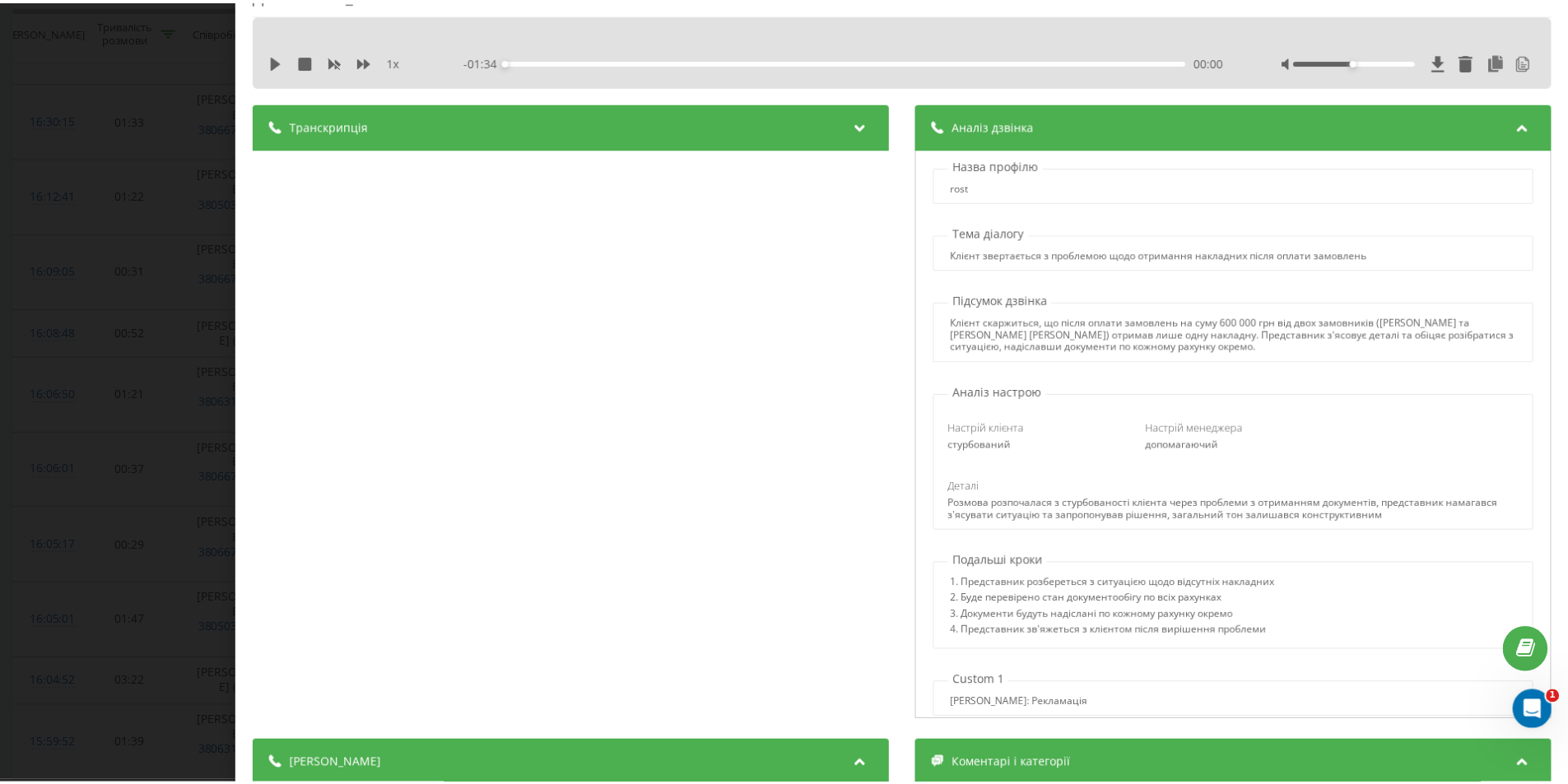
scroll to position [0, 0]
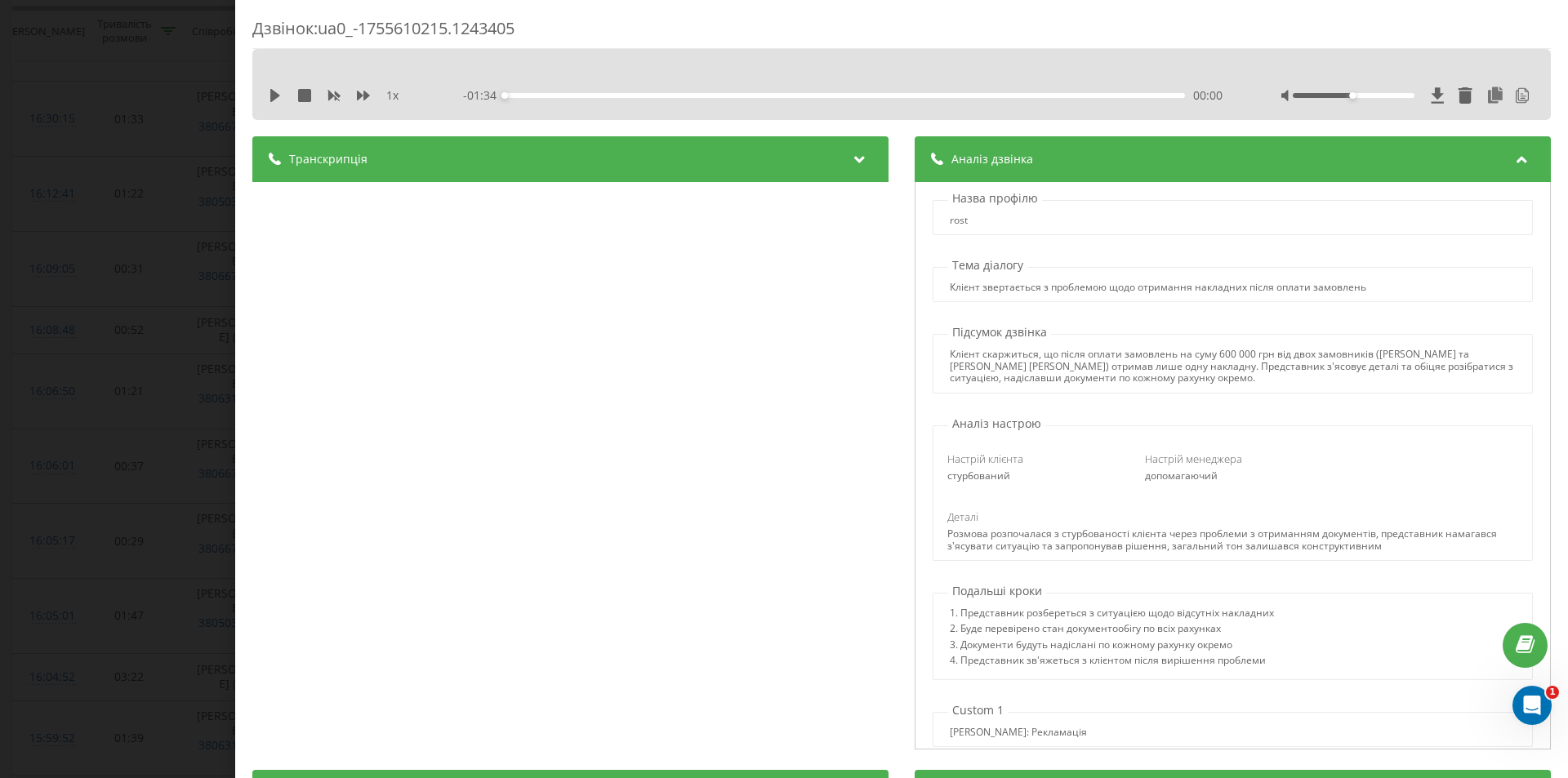
click at [57, 393] on div "Дзвінок : ua0_-1755610215.1243405 1 x - 01:34 00:00 00:00 Транскрипція 00:00 Ал…" at bounding box center [784, 389] width 1568 height 778
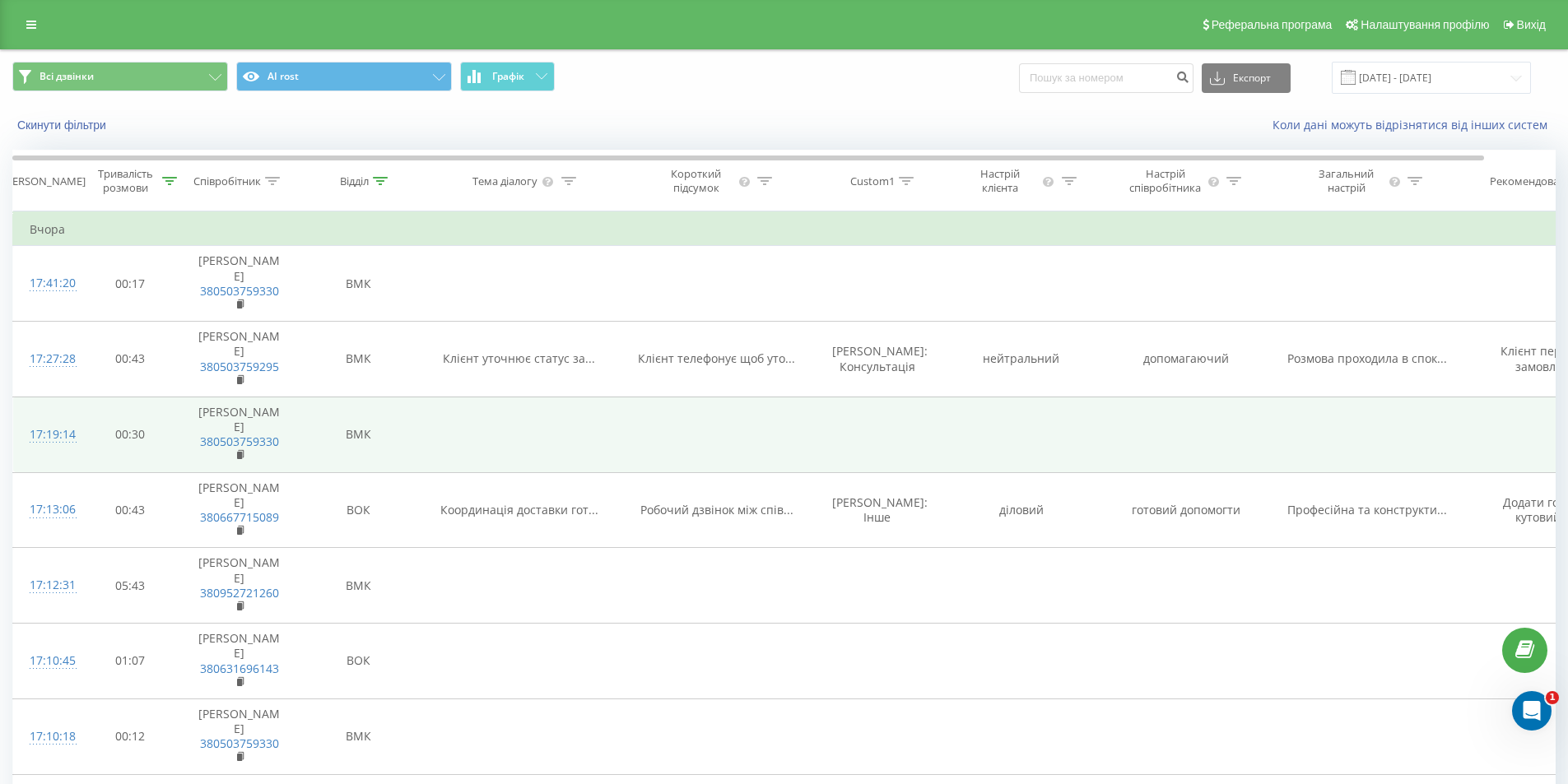
click at [60, 451] on div "17:19:14" at bounding box center [46, 435] width 33 height 32
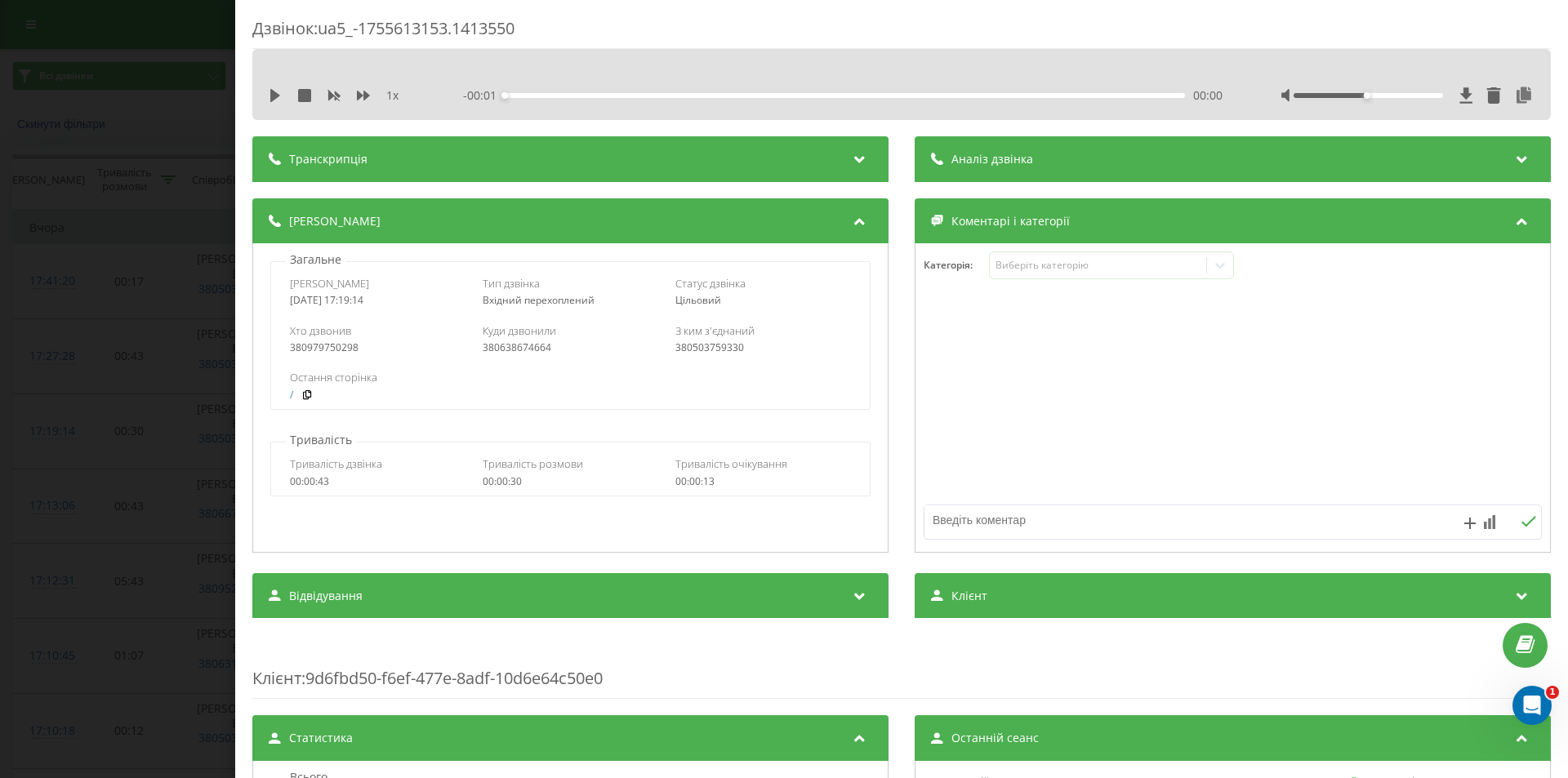
click at [478, 92] on span "- 00:01" at bounding box center [484, 96] width 42 height 16
click at [465, 171] on div "Транскрипція" at bounding box center [570, 159] width 636 height 46
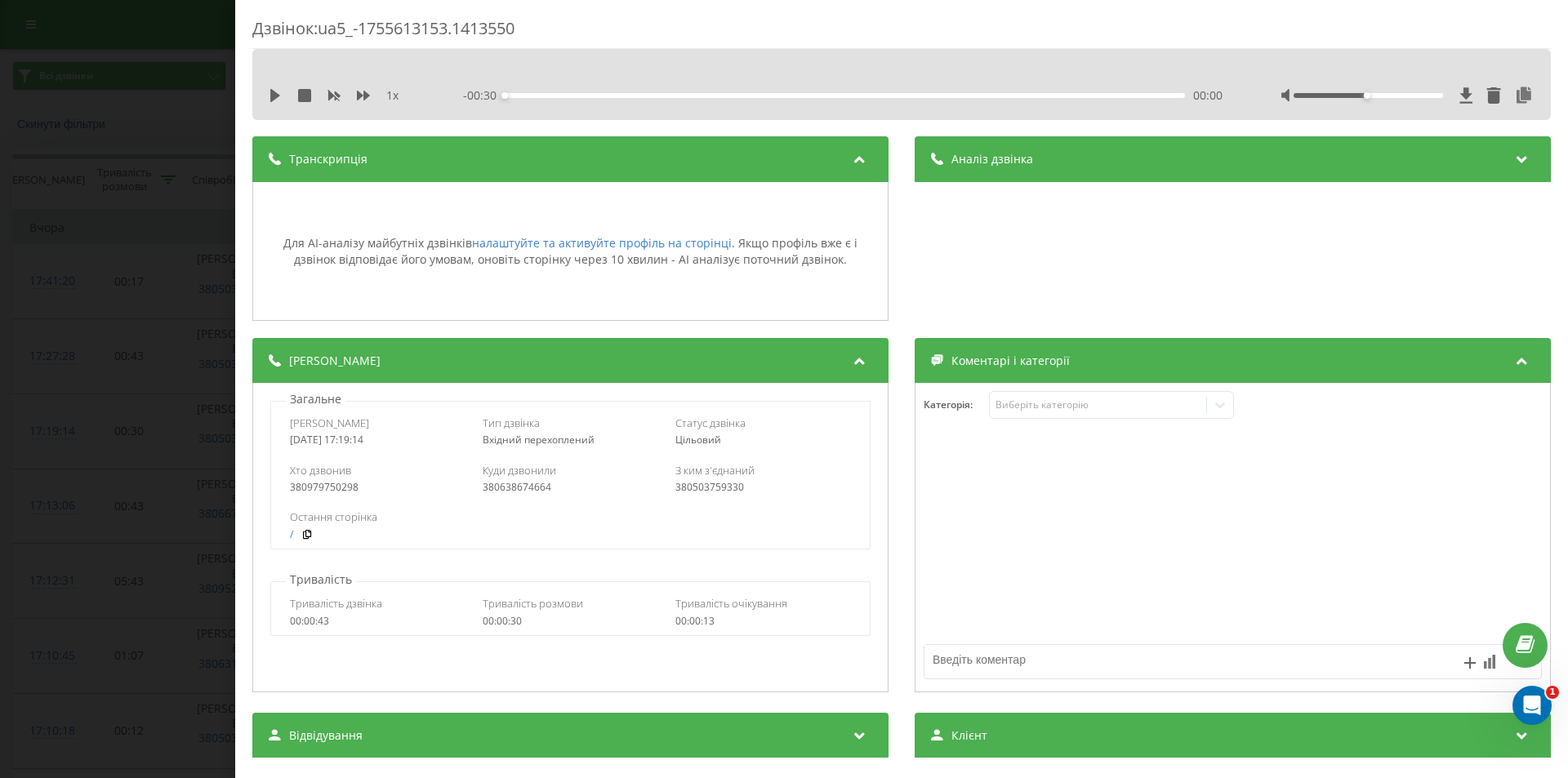
click at [84, 277] on div "Дзвінок : ua5_-1755613153.1413550 1 x - 00:30 00:00 00:00 Транскрипція Для AI-а…" at bounding box center [784, 389] width 1568 height 778
